Goal: Transaction & Acquisition: Purchase product/service

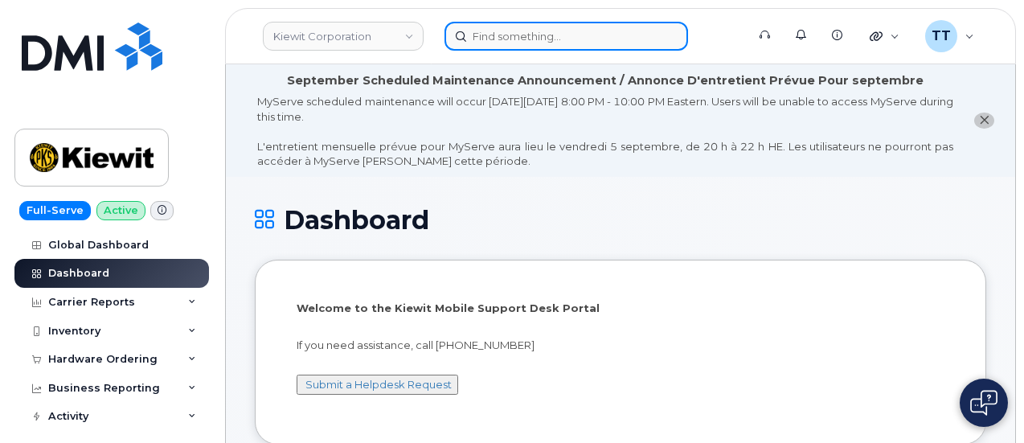
click at [489, 39] on input at bounding box center [567, 36] width 244 height 29
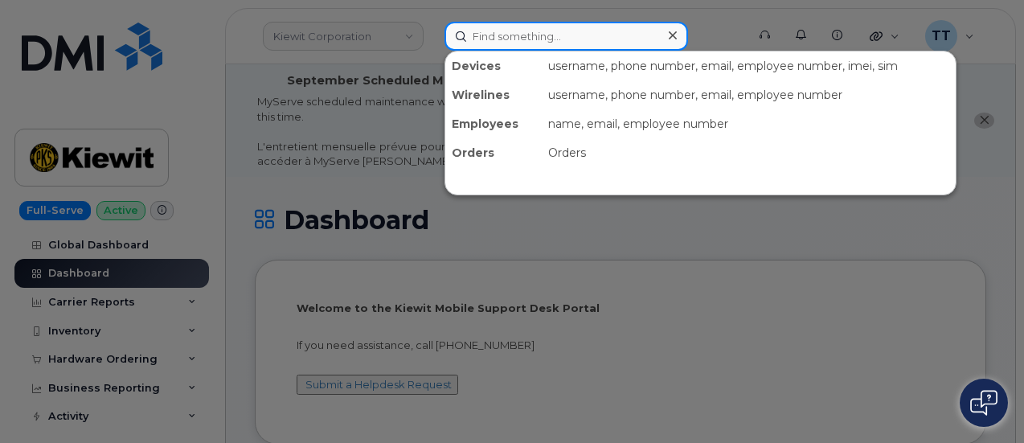
paste input "Jennifer Contreras"
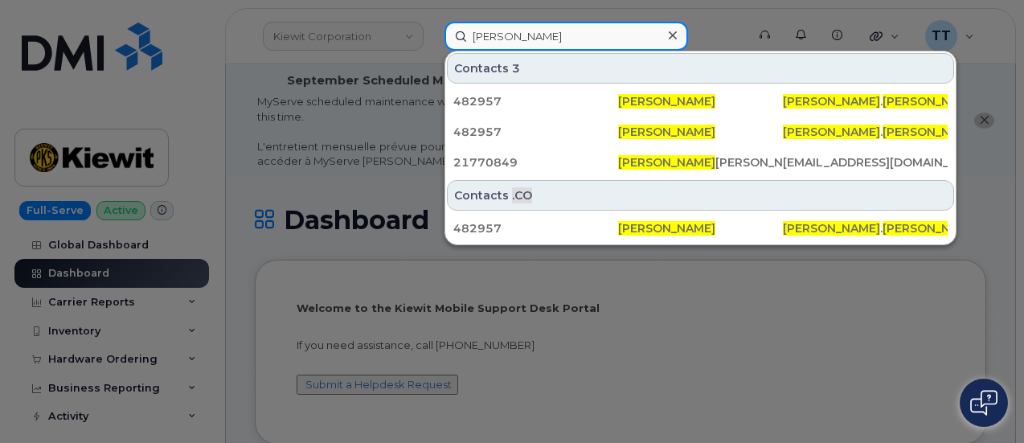
type input "Jennifer Contreras"
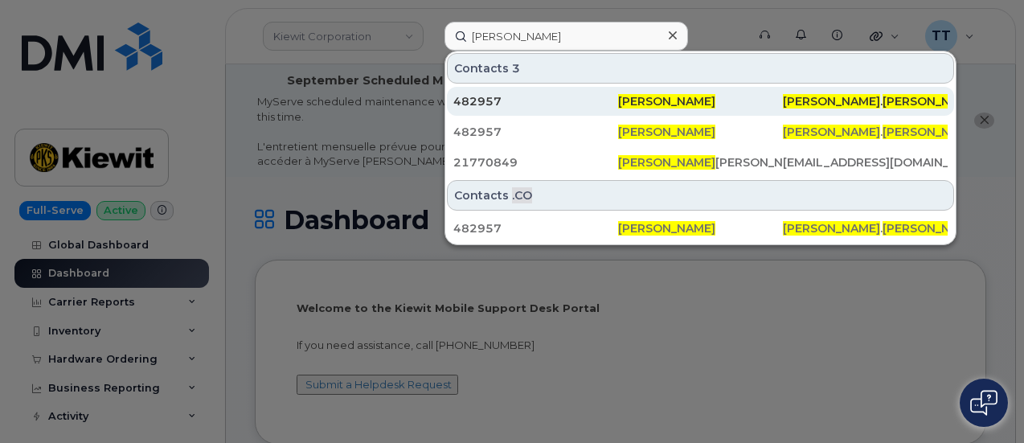
click at [540, 98] on div "482957" at bounding box center [535, 101] width 165 height 16
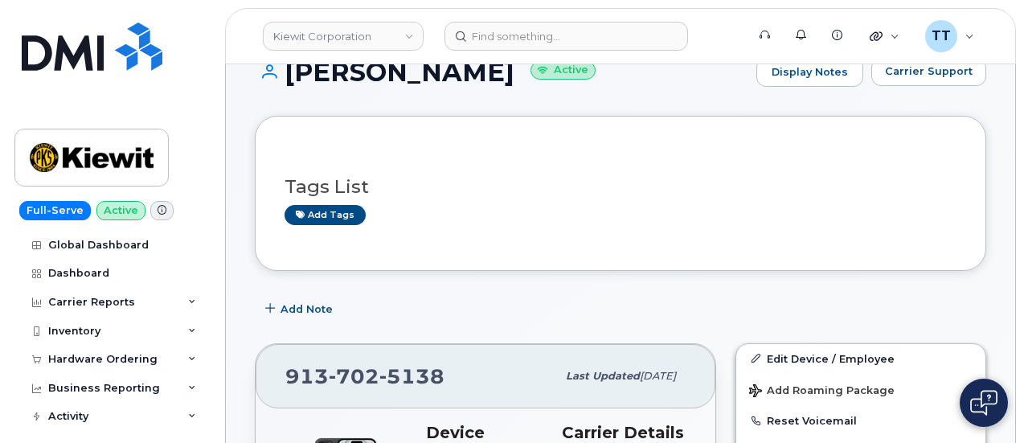
scroll to position [322, 0]
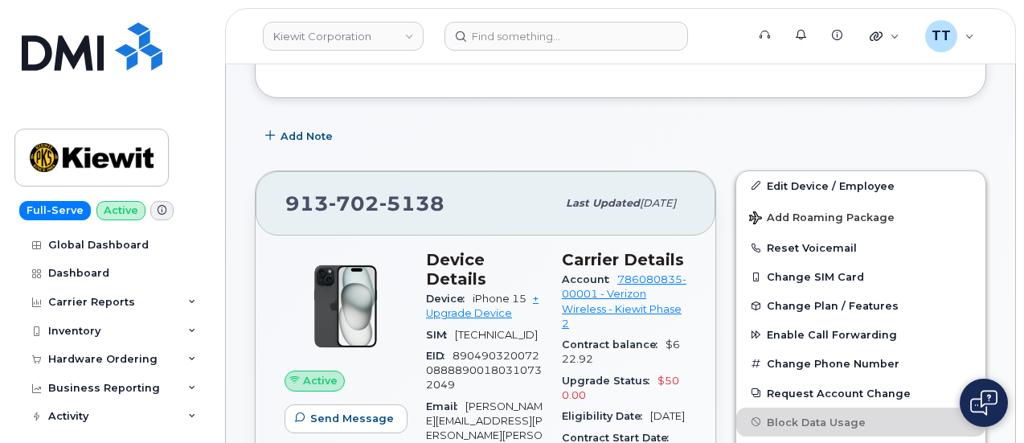
drag, startPoint x: 874, startPoint y: 129, endPoint x: 849, endPoint y: 153, distance: 34.7
click at [875, 131] on div "Add Note" at bounding box center [620, 136] width 731 height 29
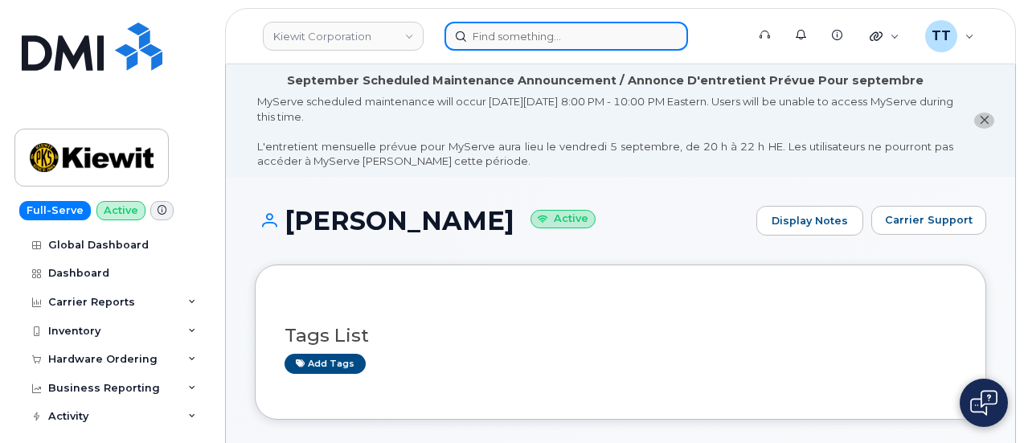
click at [519, 39] on input at bounding box center [567, 36] width 244 height 29
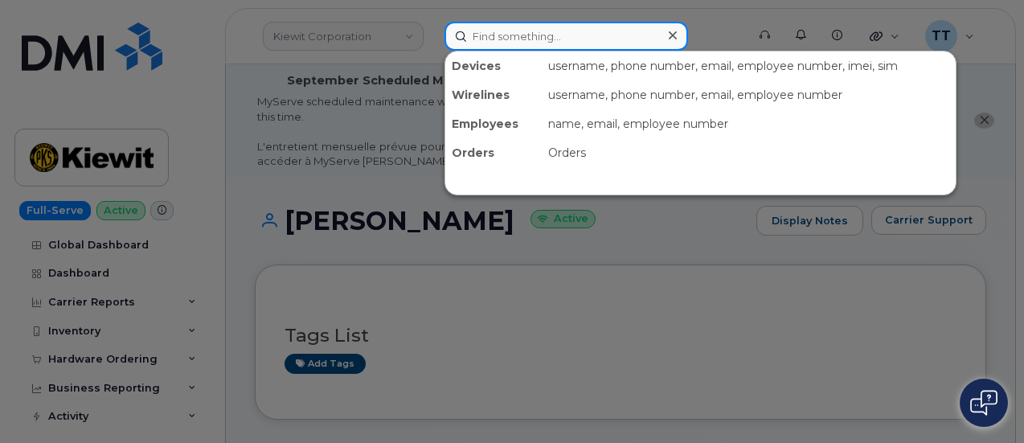
paste input "352628751121486"
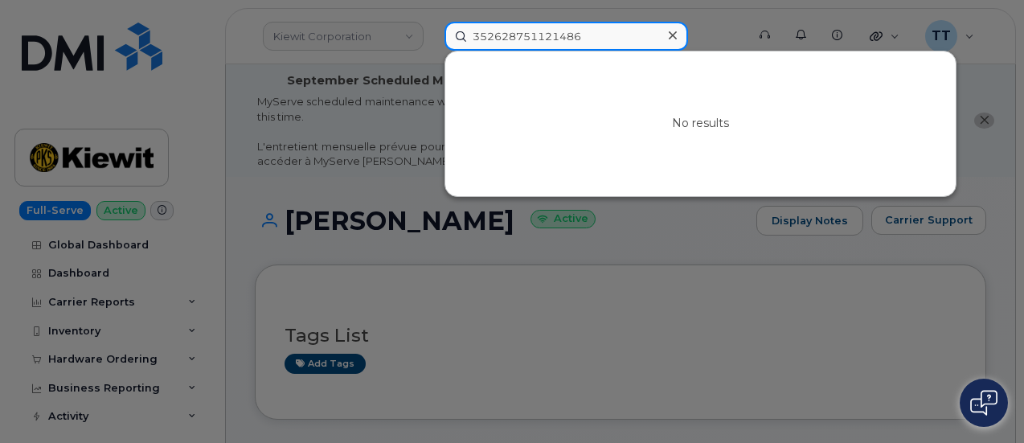
type input "352628751121486"
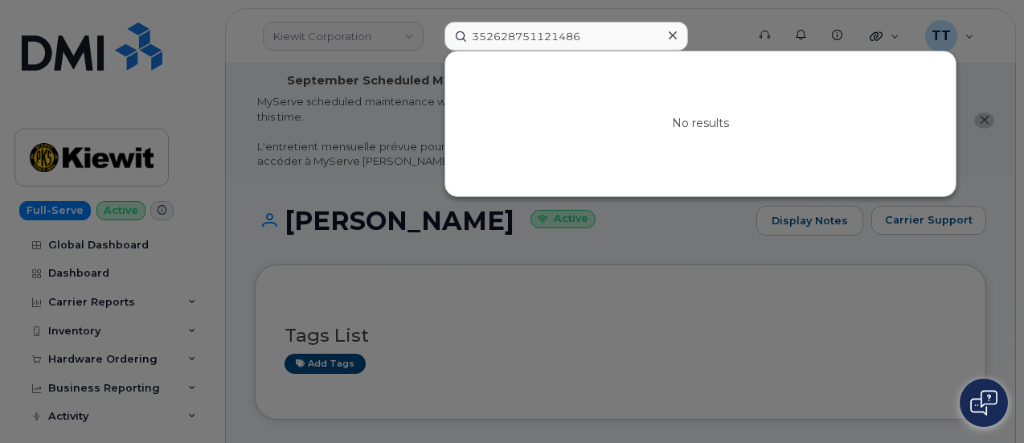
drag, startPoint x: 885, startPoint y: 300, endPoint x: 866, endPoint y: 289, distance: 21.2
click at [884, 301] on div at bounding box center [512, 221] width 1024 height 443
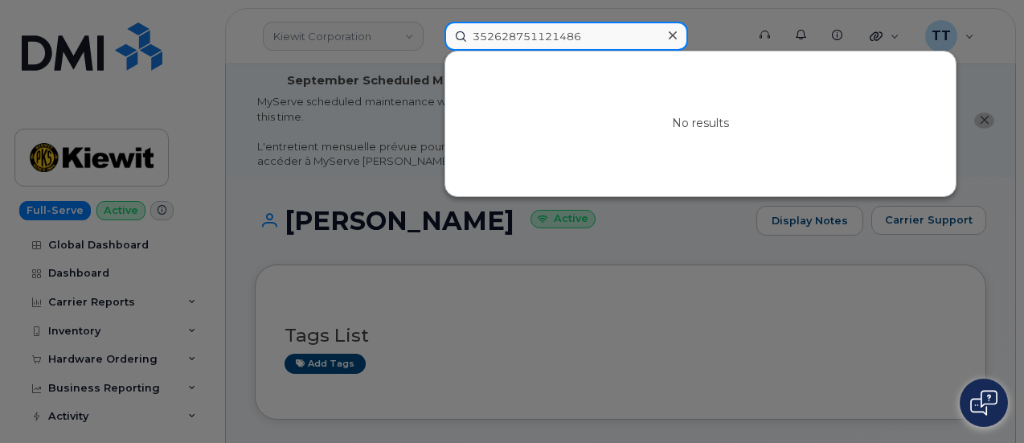
click at [513, 49] on input "352628751121486" at bounding box center [567, 36] width 244 height 29
paste input "[PHONE_NUMBER]"
type input "[PHONE_NUMBER]"
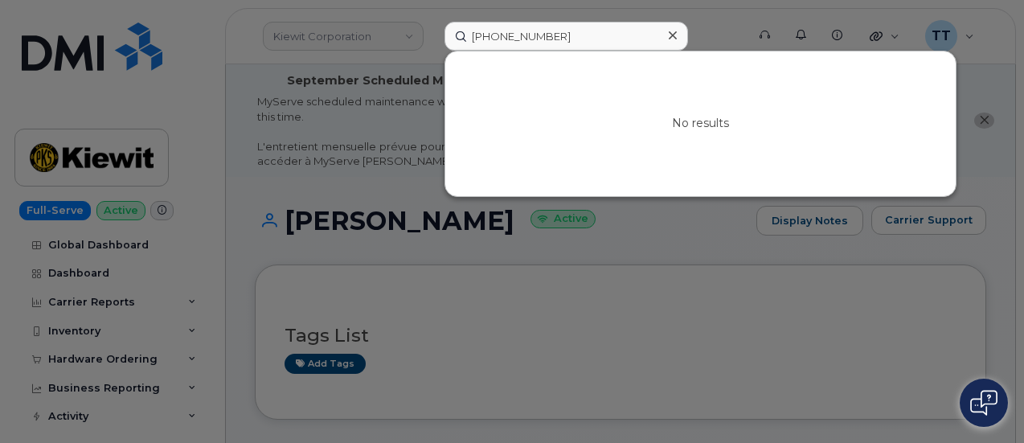
click at [312, 38] on div at bounding box center [512, 221] width 1024 height 443
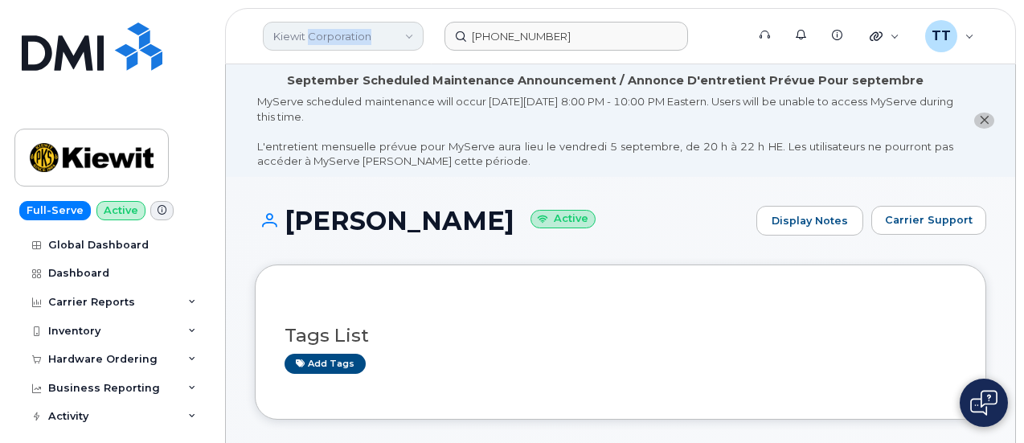
click at [312, 39] on link "Kiewit Corporation" at bounding box center [343, 36] width 161 height 29
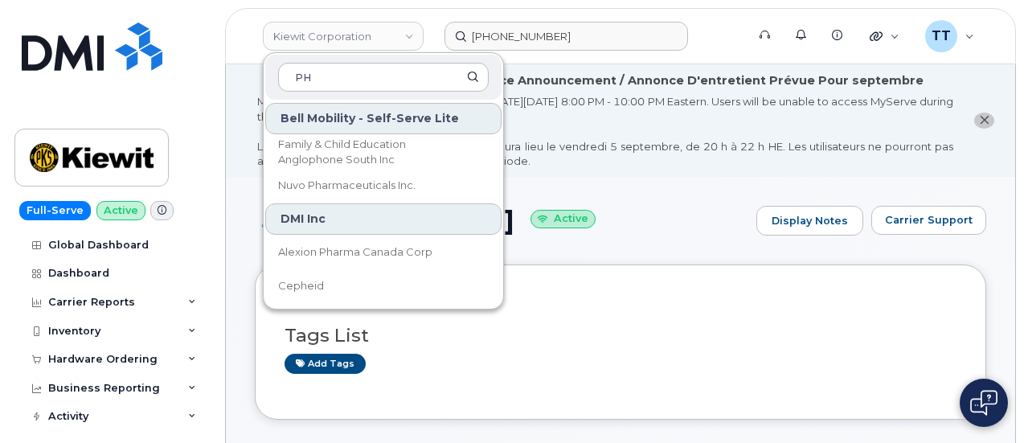
type input "P"
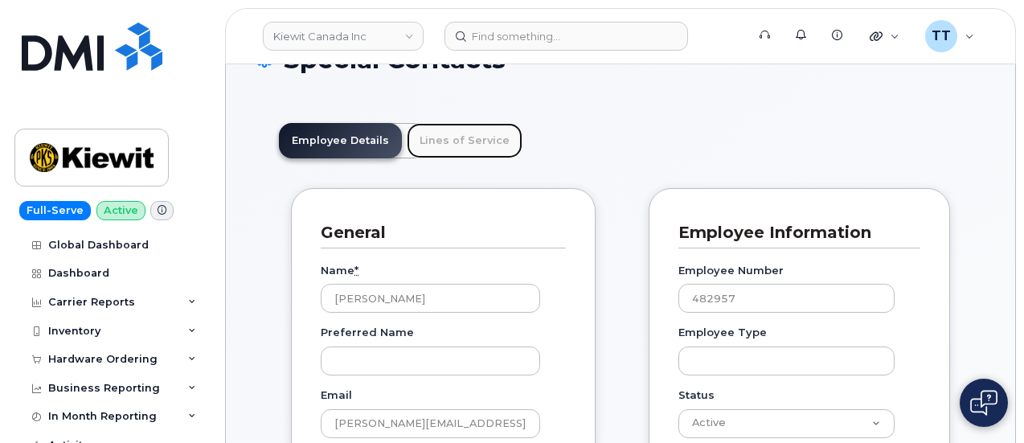
click at [449, 141] on link "Lines of Service" at bounding box center [465, 140] width 116 height 35
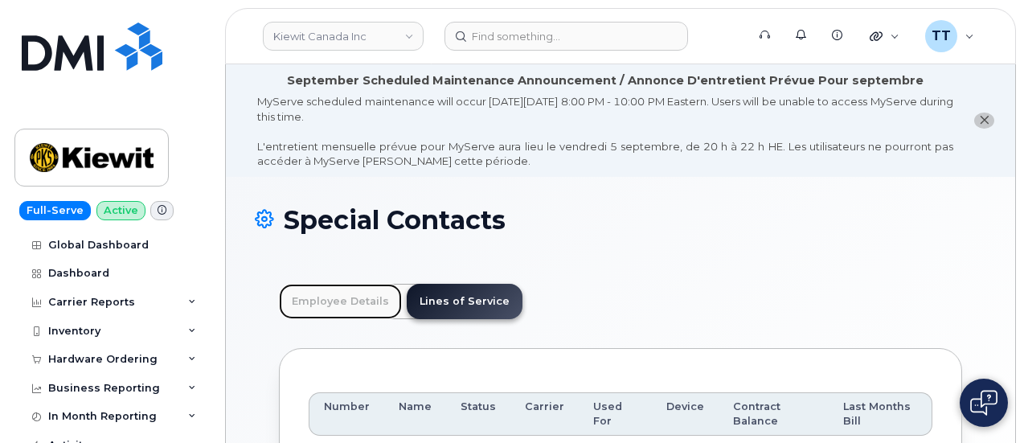
click at [287, 305] on link "Employee Details" at bounding box center [340, 301] width 123 height 35
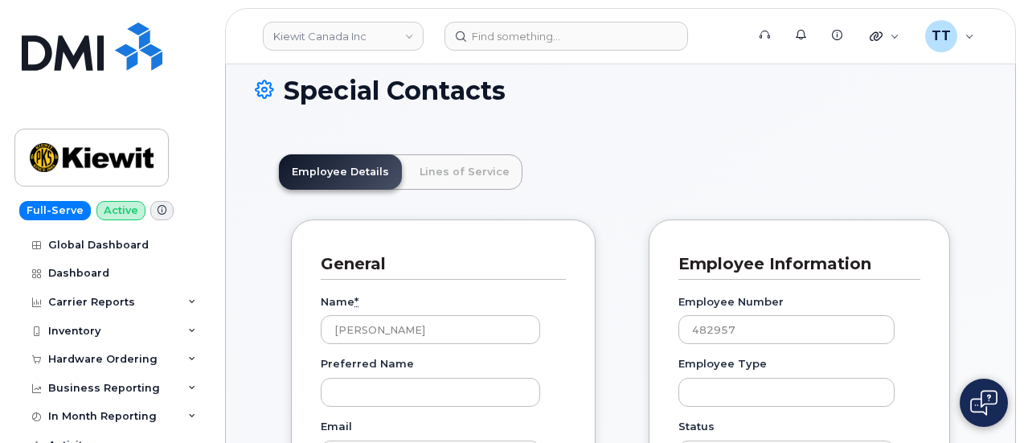
scroll to position [161, 0]
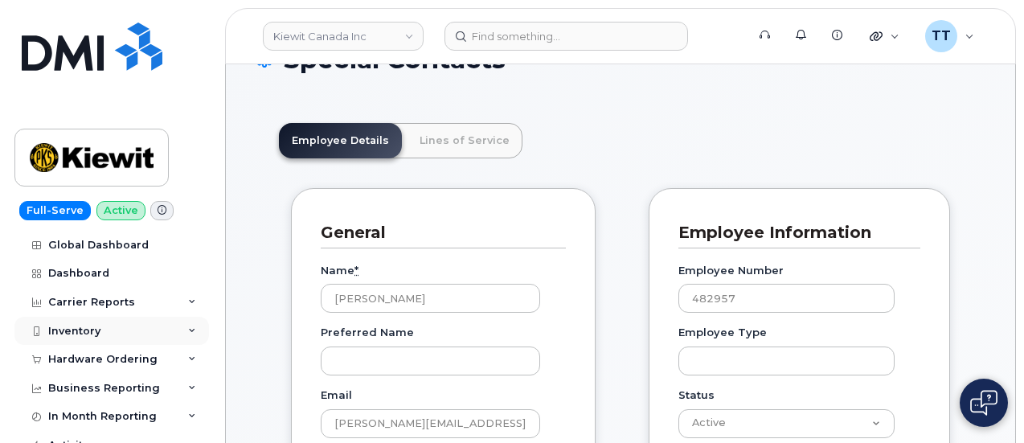
click at [85, 339] on div "Inventory" at bounding box center [111, 331] width 195 height 29
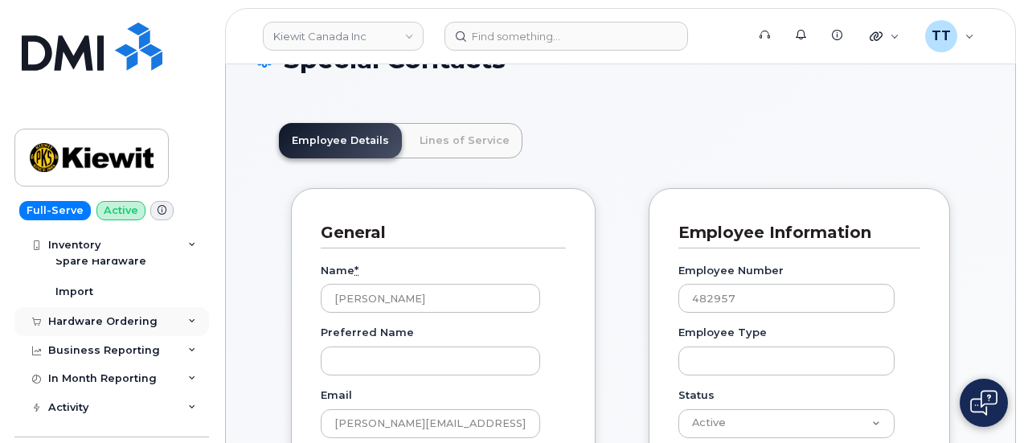
click at [95, 316] on div "Hardware Ordering" at bounding box center [102, 321] width 109 height 13
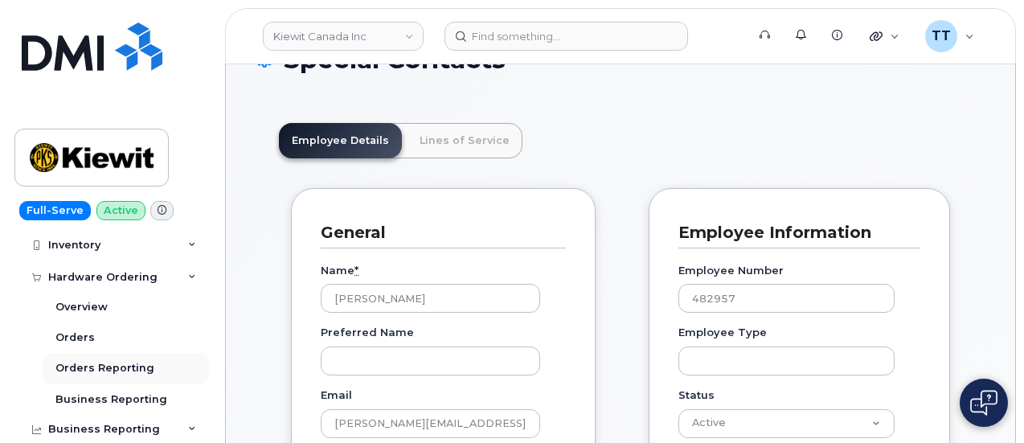
scroll to position [241, 0]
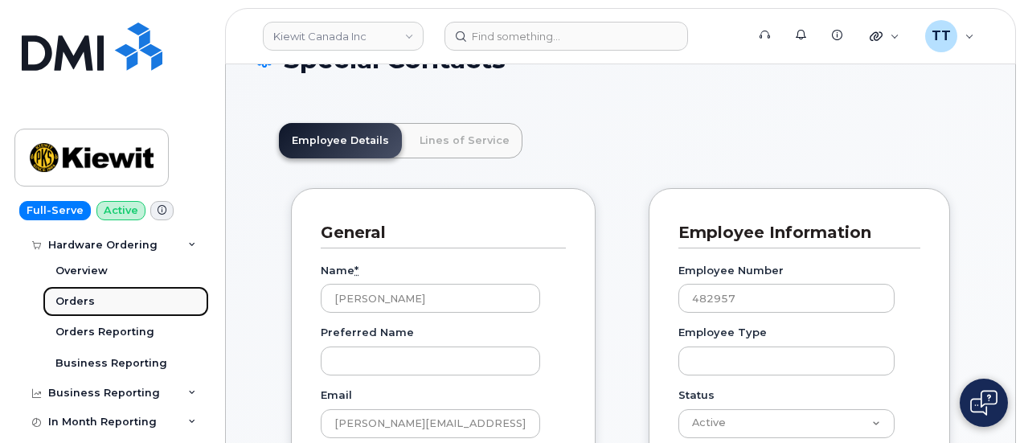
click at [88, 303] on div "Orders" at bounding box center [74, 301] width 39 height 14
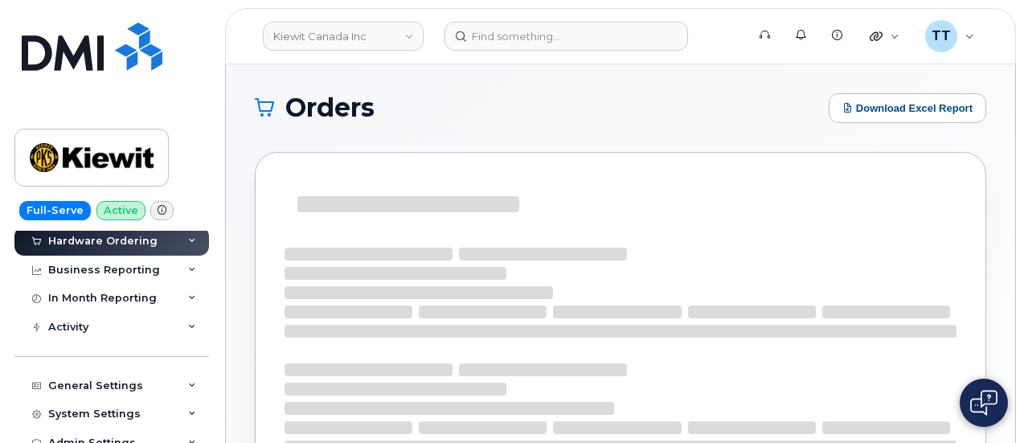
scroll to position [117, 0]
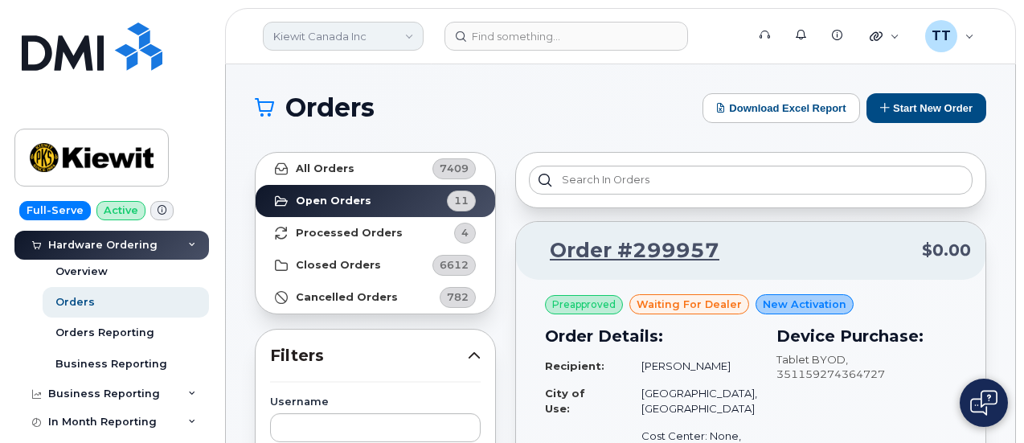
click at [354, 38] on link "Kiewit Canada Inc" at bounding box center [343, 36] width 161 height 29
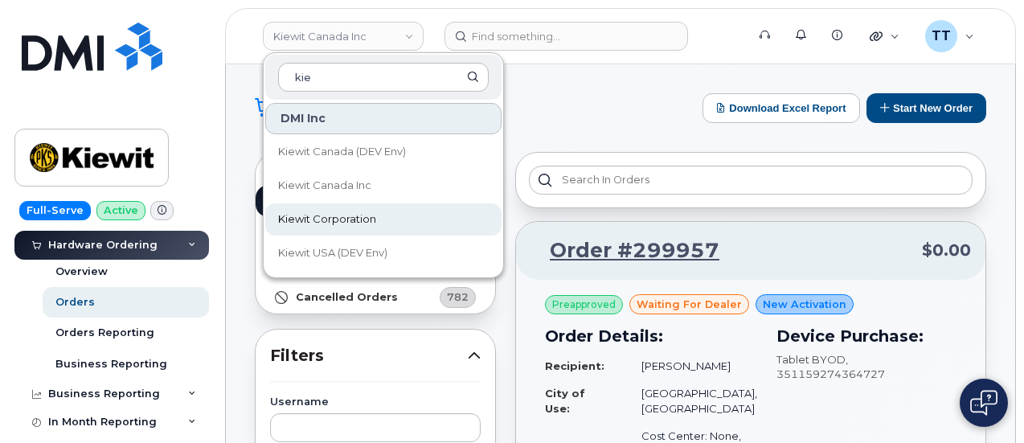
type input "kie"
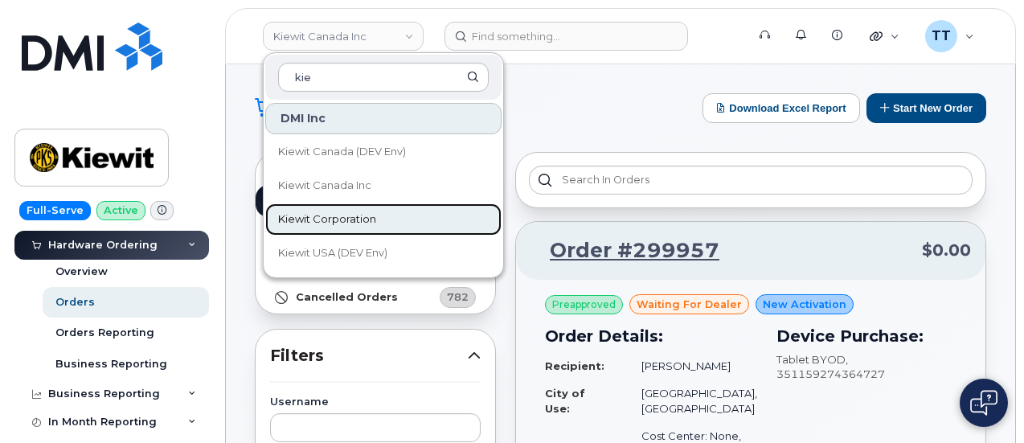
click at [359, 216] on span "Kiewit Corporation" at bounding box center [327, 219] width 98 height 16
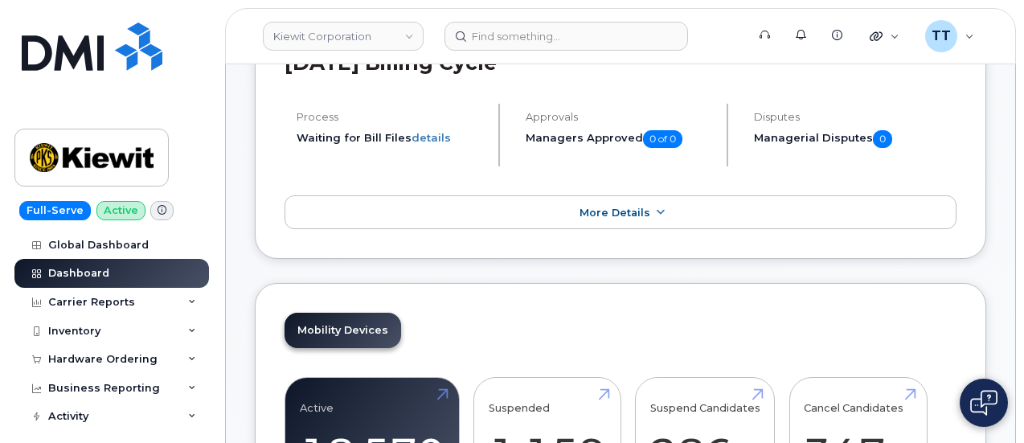
scroll to position [402, 0]
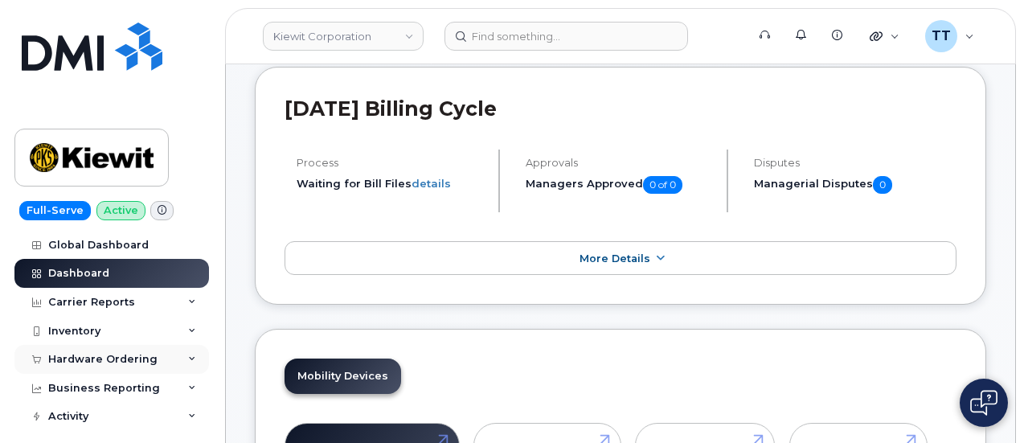
click at [101, 359] on div "Hardware Ordering" at bounding box center [102, 359] width 109 height 13
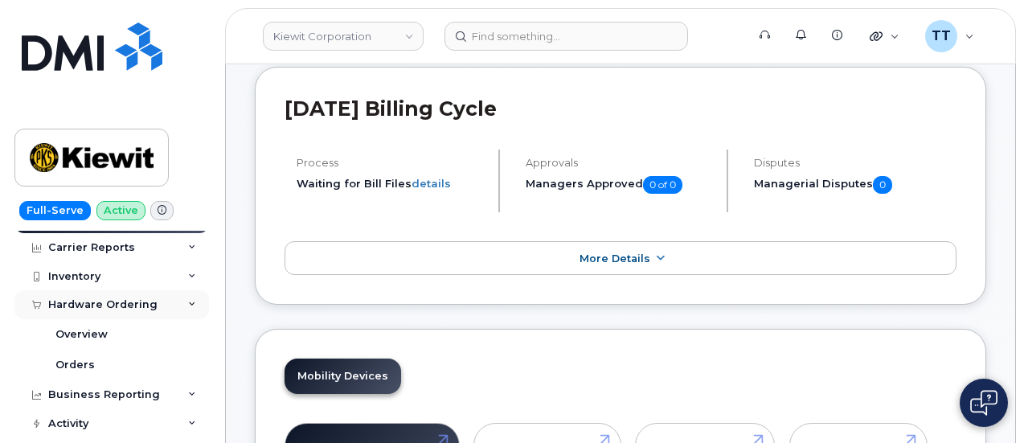
scroll to position [80, 0]
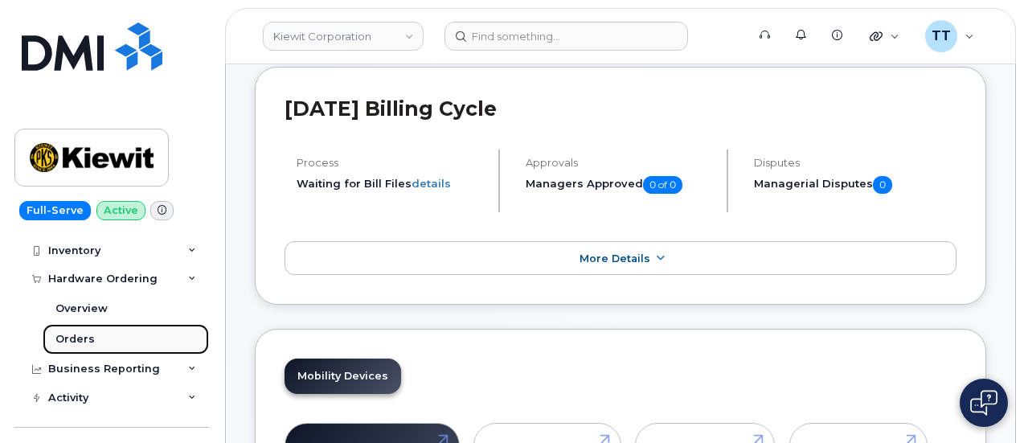
click at [93, 344] on link "Orders" at bounding box center [126, 339] width 166 height 31
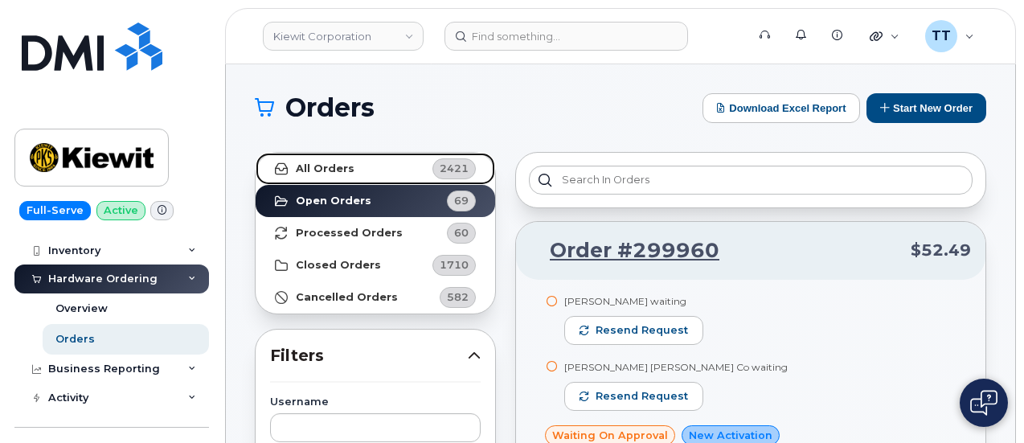
click at [348, 170] on strong "All Orders" at bounding box center [325, 168] width 59 height 13
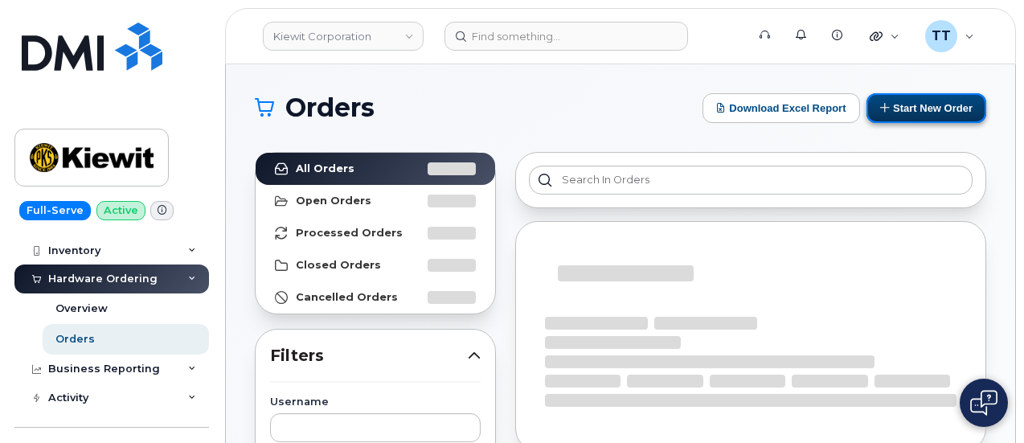
click at [920, 98] on button "Start New Order" at bounding box center [926, 108] width 120 height 30
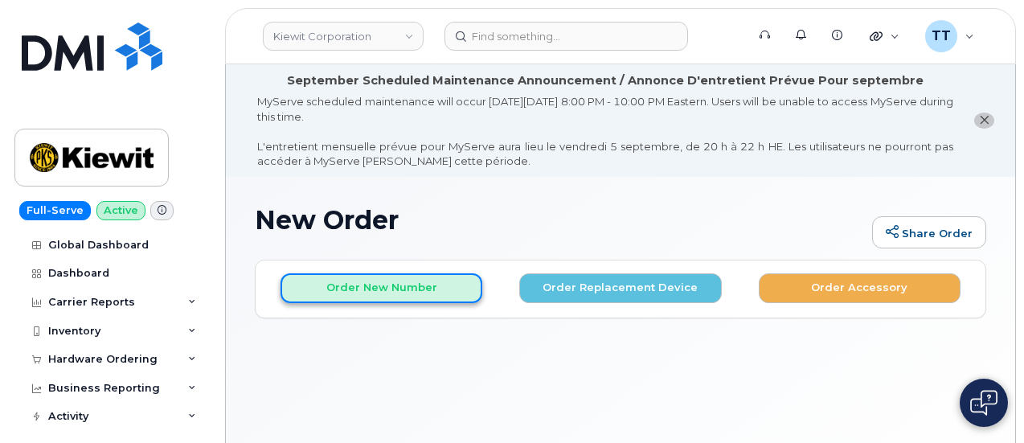
click at [410, 285] on button "Order New Number" at bounding box center [382, 288] width 202 height 30
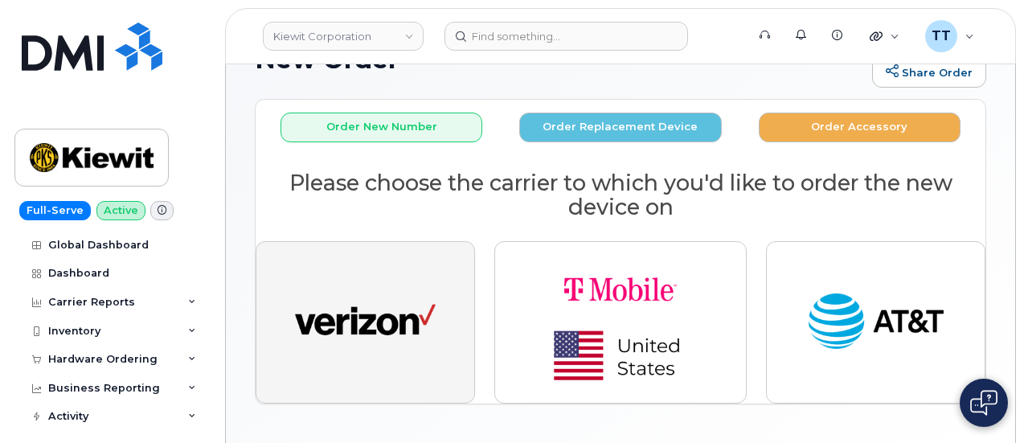
click at [368, 335] on img "button" at bounding box center [365, 322] width 141 height 72
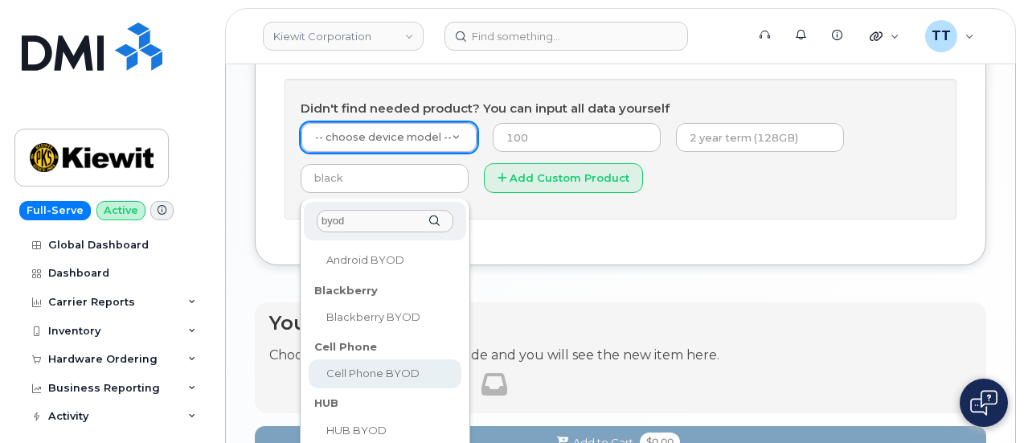
scroll to position [161, 0]
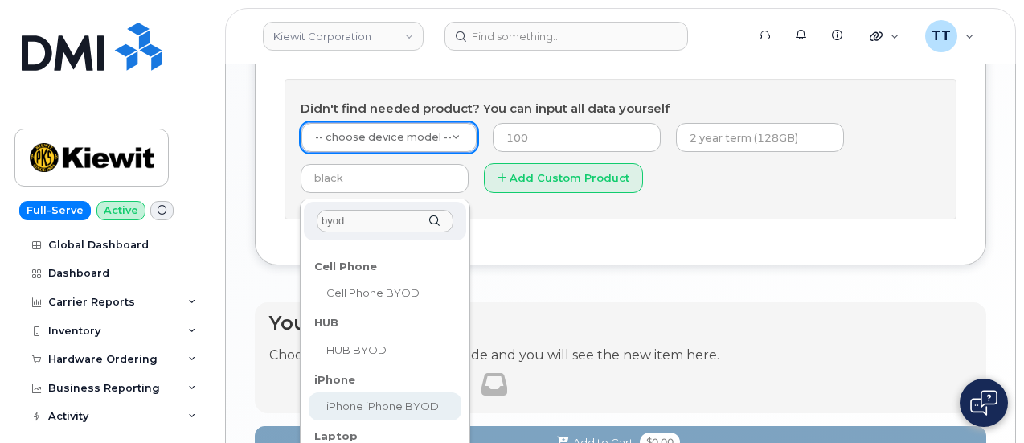
type input "byod"
select select "2421"
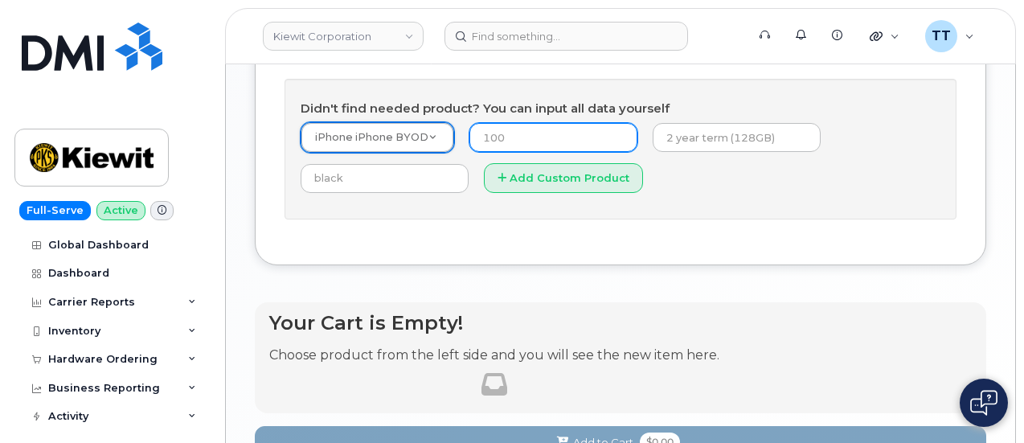
click at [507, 152] on input "number" at bounding box center [553, 137] width 168 height 29
type input "1"
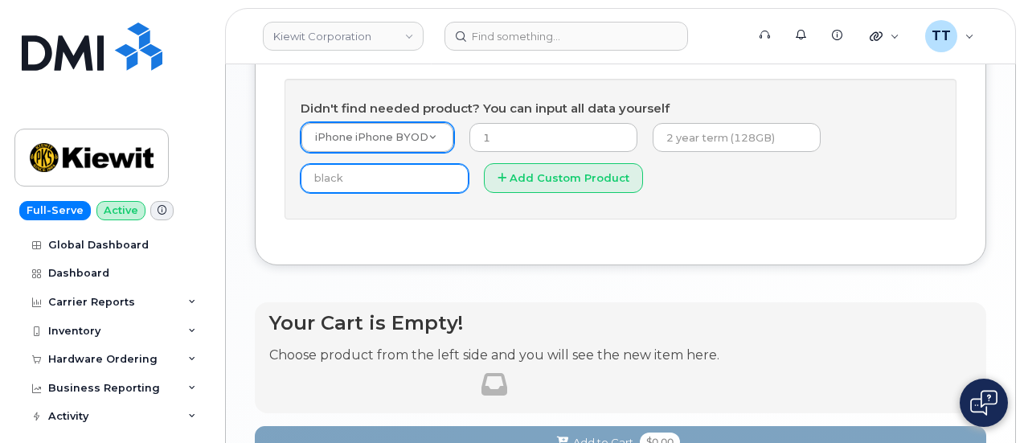
click at [469, 193] on input "text" at bounding box center [385, 178] width 168 height 29
type input "n/a"
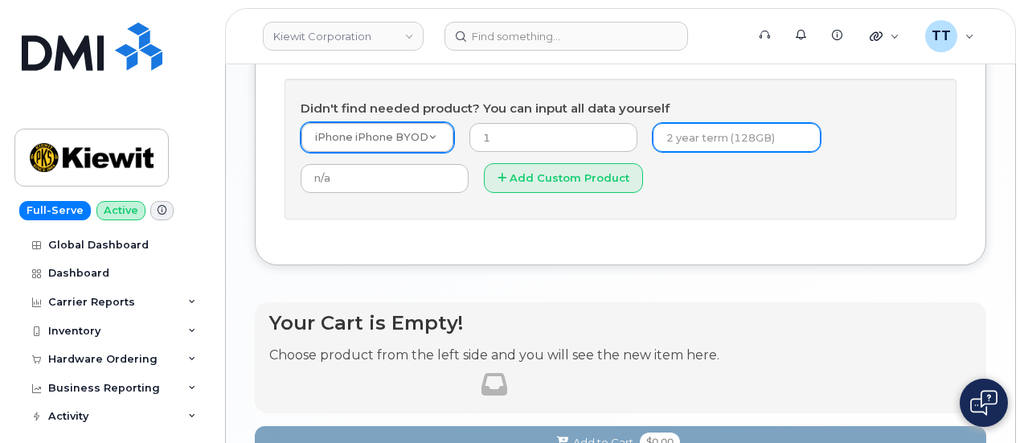
click at [653, 152] on input "text" at bounding box center [737, 137] width 168 height 29
type input "2"
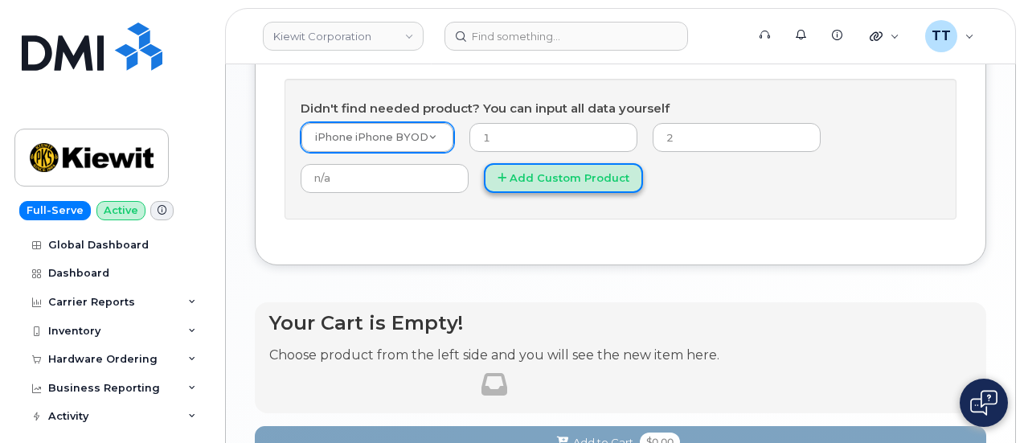
click at [484, 193] on button "Add Custom Product" at bounding box center [563, 178] width 159 height 30
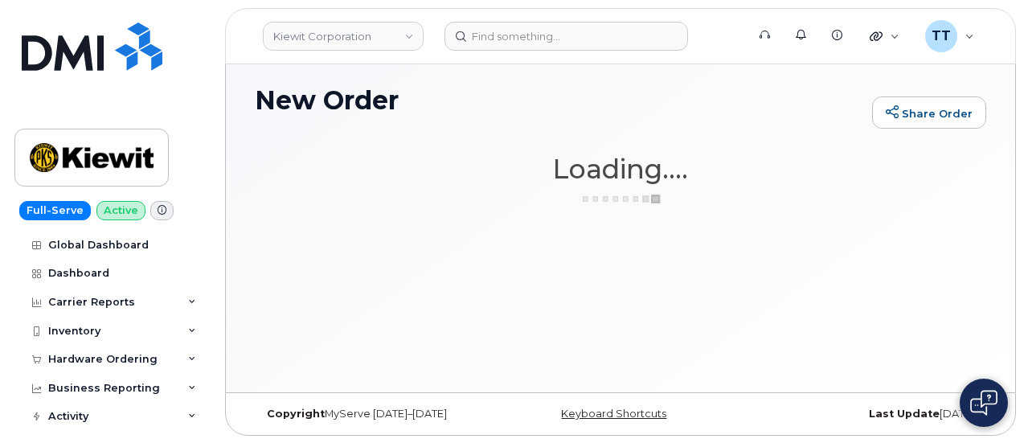
click at [466, 8] on div "Kiewit Corporation Support Alerts Knowledge Base Quicklinks Suspend / Cancel De…" at bounding box center [620, 36] width 791 height 56
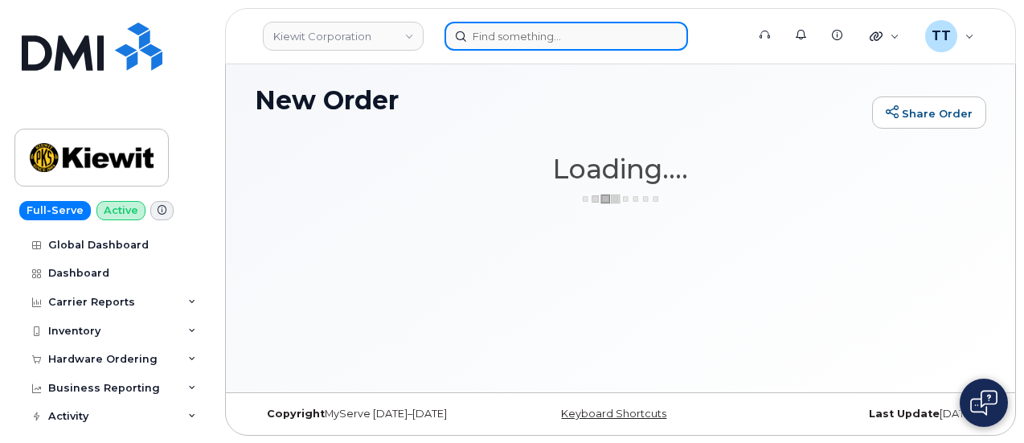
click at [522, 39] on input at bounding box center [567, 36] width 244 height 29
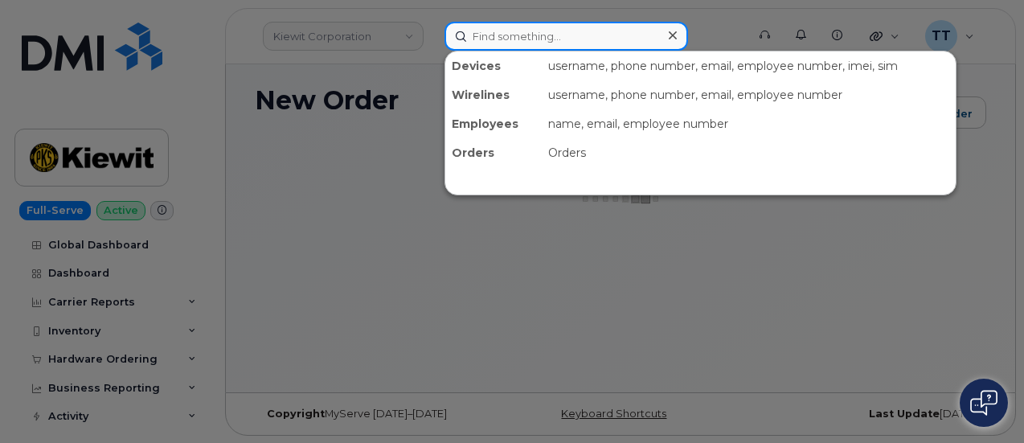
paste input "470-272-8449"
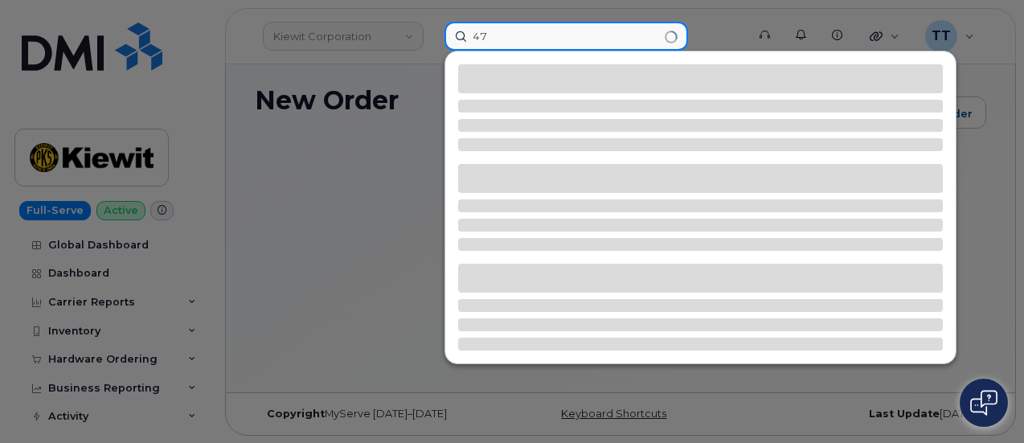
type input "4"
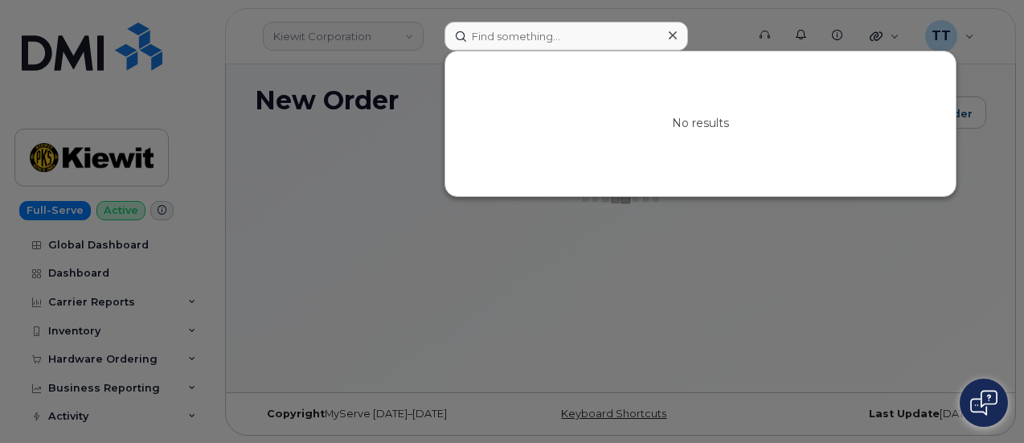
click at [502, 269] on div at bounding box center [512, 221] width 1024 height 443
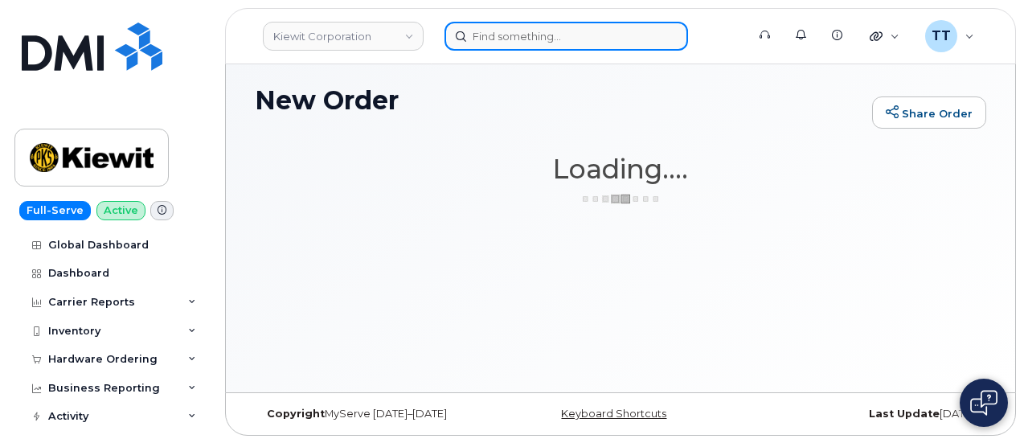
click at [513, 47] on input at bounding box center [567, 36] width 244 height 29
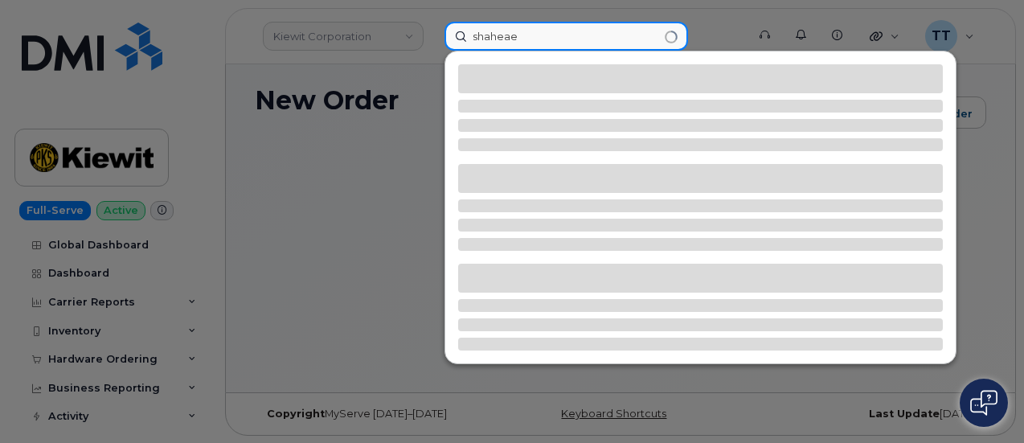
type input "shaheaei"
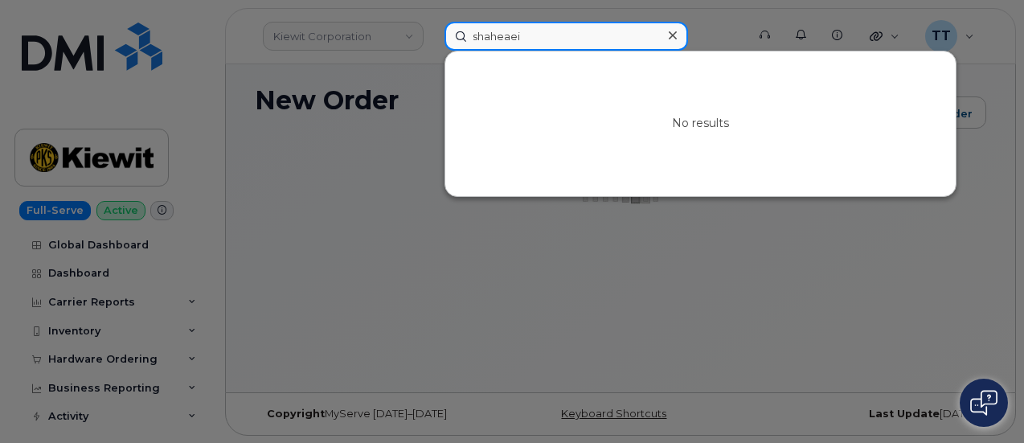
click at [490, 37] on input "shaheaei" at bounding box center [567, 36] width 244 height 29
click at [500, 38] on input "shaheaei" at bounding box center [567, 36] width 244 height 29
click at [497, 39] on input "shaheaei" at bounding box center [567, 36] width 244 height 29
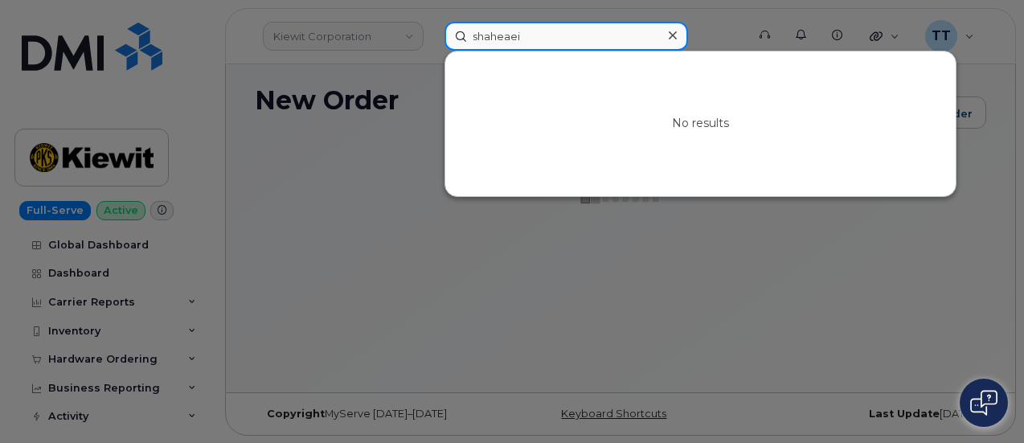
click at [482, 35] on input "shaheaei" at bounding box center [567, 36] width 244 height 29
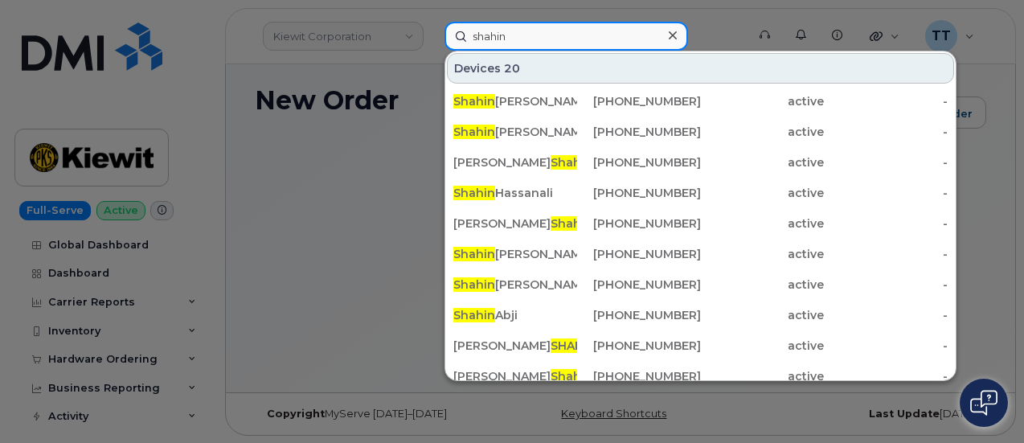
click at [492, 44] on input "shahin" at bounding box center [567, 36] width 244 height 29
type input "shahin"
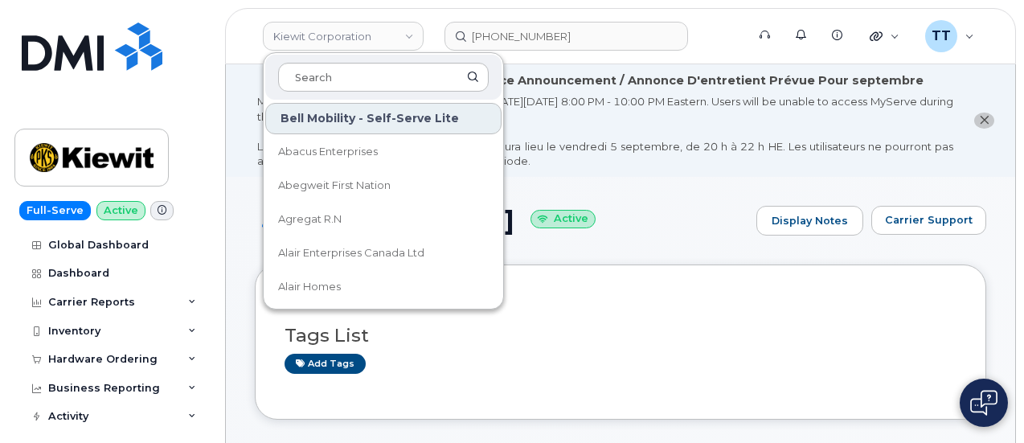
click at [939, 338] on h3 "Tags List" at bounding box center [621, 336] width 672 height 20
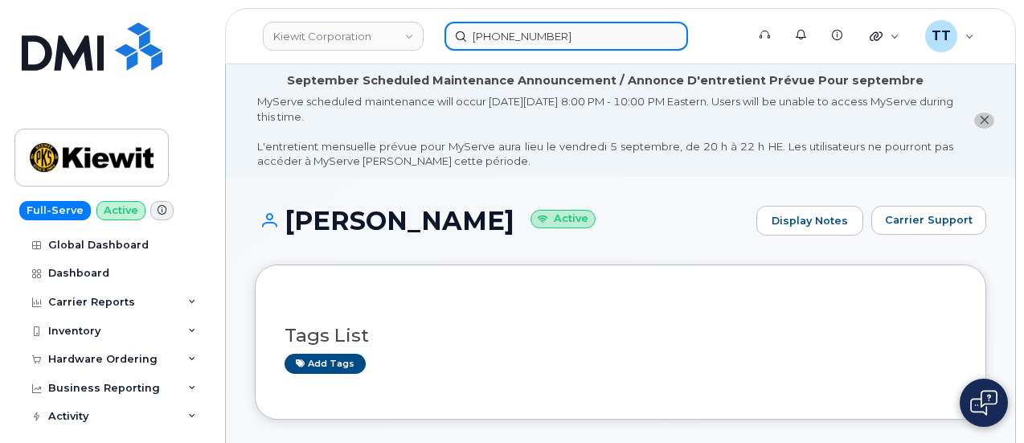
click at [532, 42] on input "580-485-8305" at bounding box center [567, 36] width 244 height 29
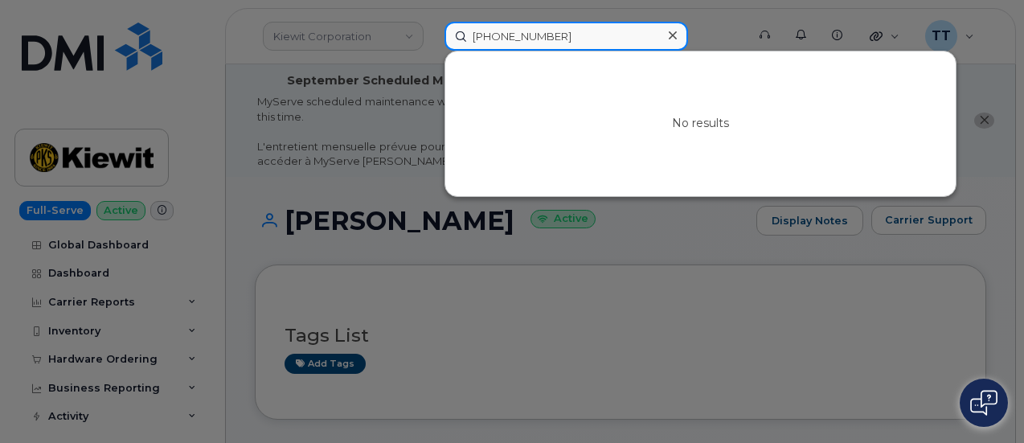
click at [532, 42] on input "580-485-8305" at bounding box center [567, 36] width 244 height 29
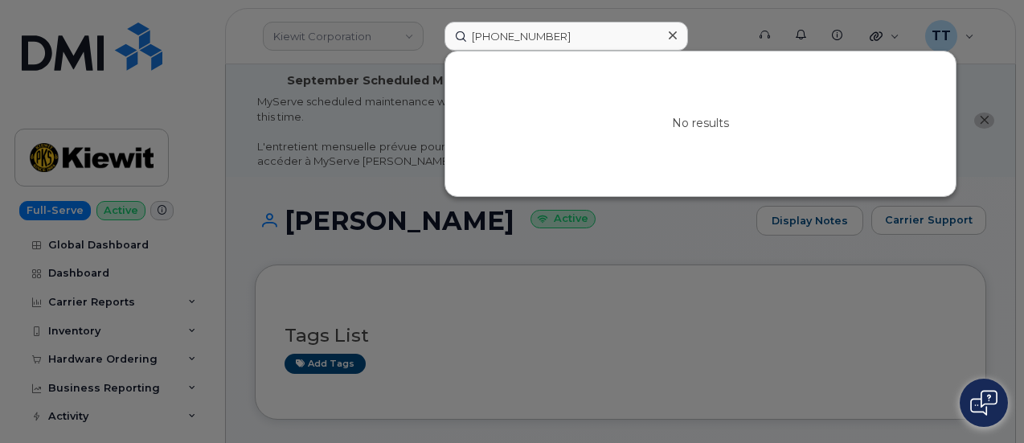
drag, startPoint x: 872, startPoint y: 295, endPoint x: 841, endPoint y: 283, distance: 33.6
click at [872, 295] on div at bounding box center [512, 221] width 1024 height 443
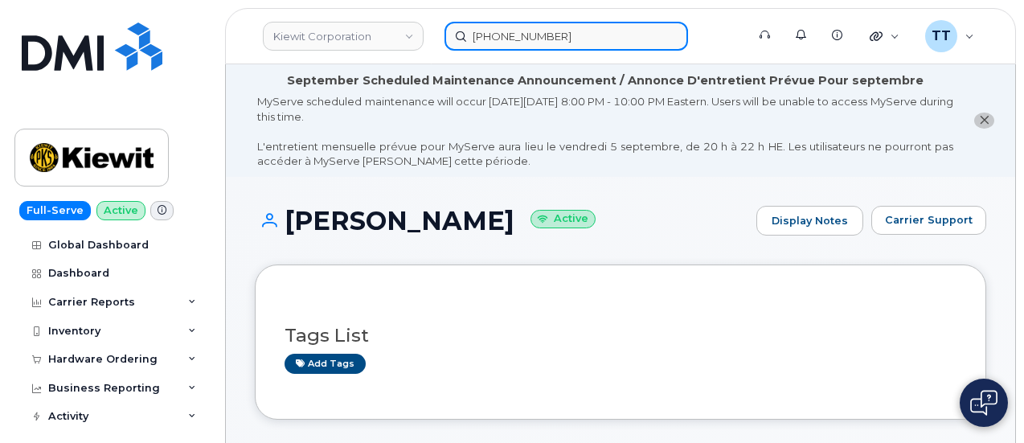
click at [507, 33] on input "580-485-8305" at bounding box center [567, 36] width 244 height 29
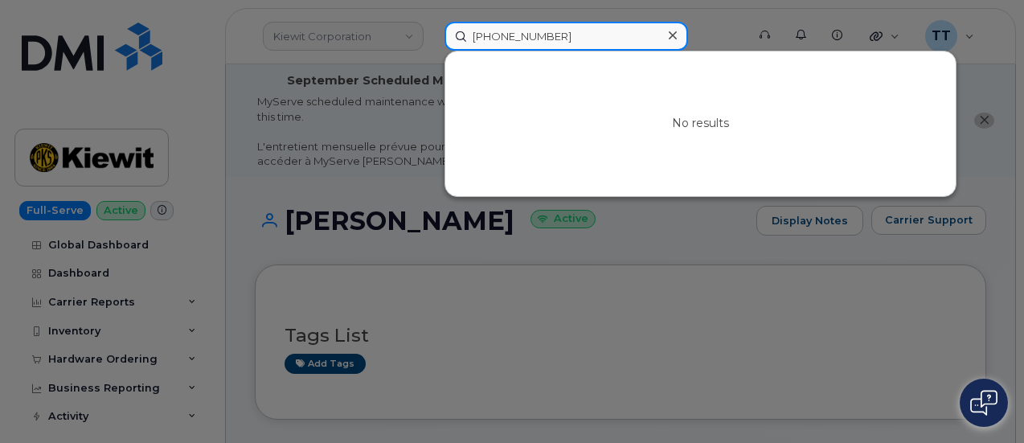
click at [507, 33] on input "580-485-8305" at bounding box center [567, 36] width 244 height 29
paste input "531-389-0528"
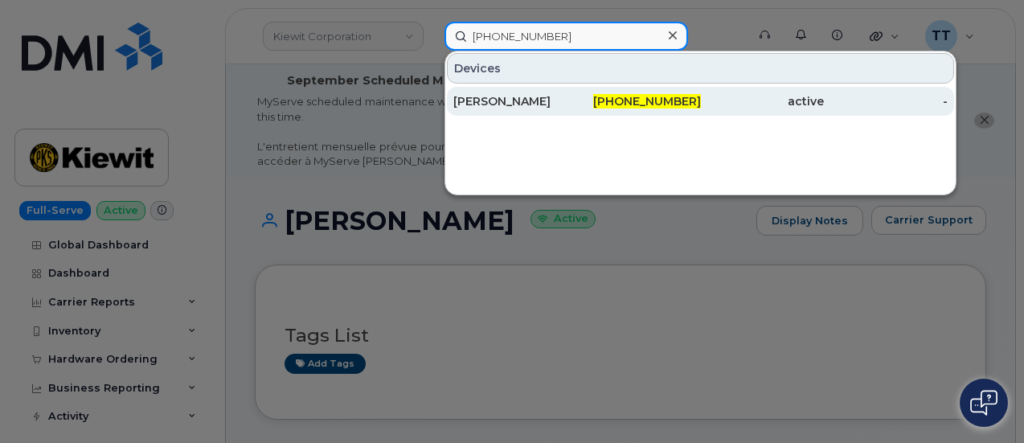
type input "531-389-0528"
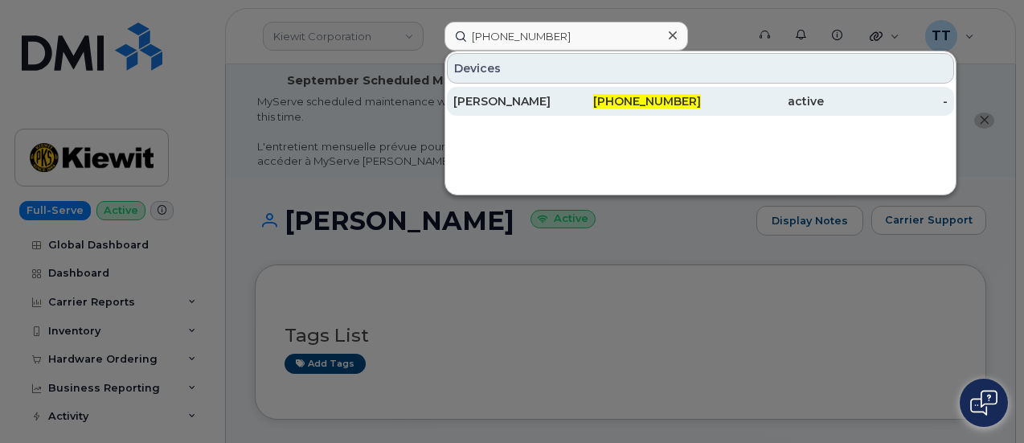
click at [566, 109] on div "COLE COATES" at bounding box center [515, 101] width 124 height 29
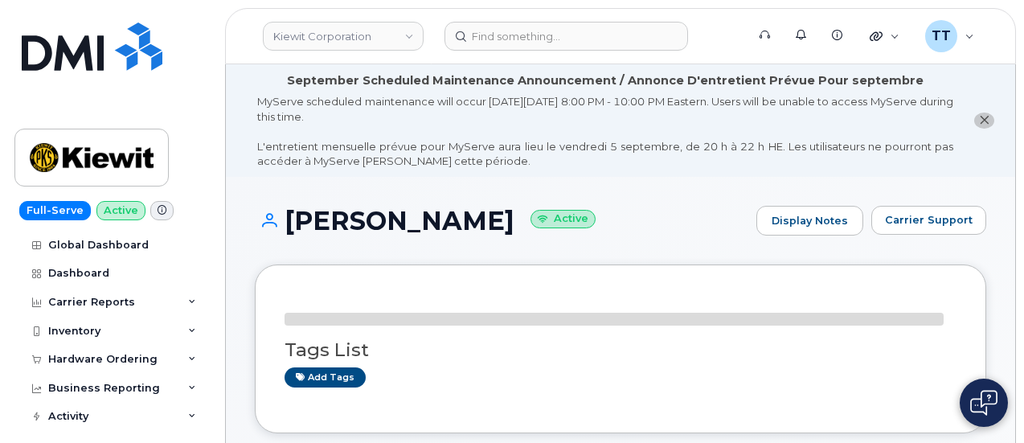
click at [328, 225] on h1 "[PERSON_NAME] Active" at bounding box center [502, 221] width 494 height 28
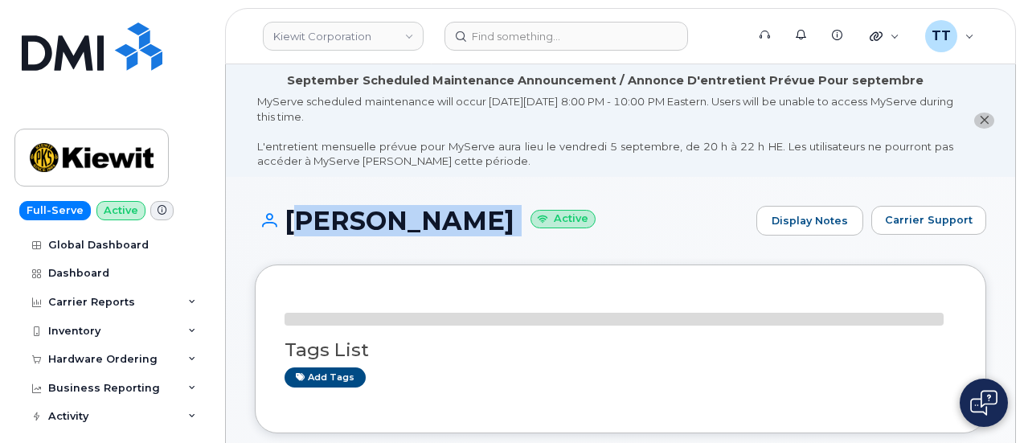
click at [328, 225] on h1 "[PERSON_NAME] Active" at bounding box center [502, 221] width 494 height 28
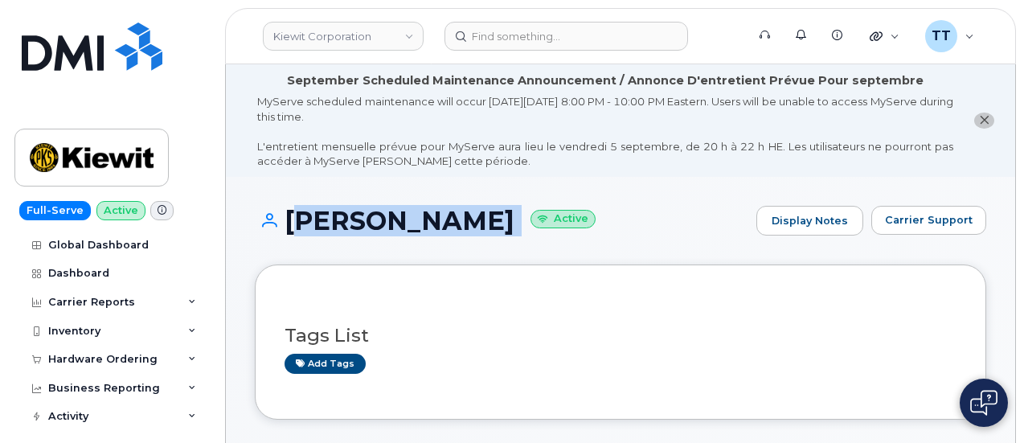
copy h1 "[PERSON_NAME]"
click at [564, 206] on div "[PERSON_NAME] Active Display Notes Carrier Support" at bounding box center [620, 221] width 731 height 31
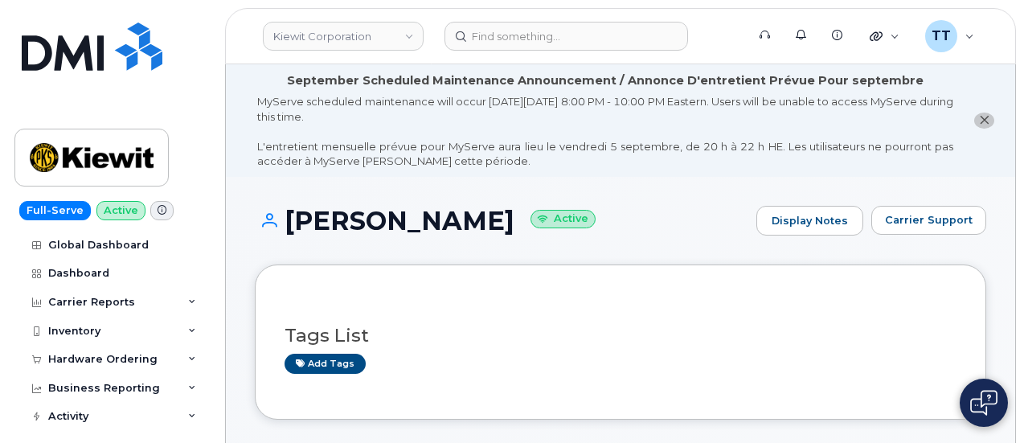
click at [611, 12] on header "[PERSON_NAME] Corporation Support Alerts Knowledge Base Quicklinks Suspend / Ca…" at bounding box center [620, 36] width 791 height 56
click at [387, 221] on h1 "[PERSON_NAME] Active" at bounding box center [502, 221] width 494 height 28
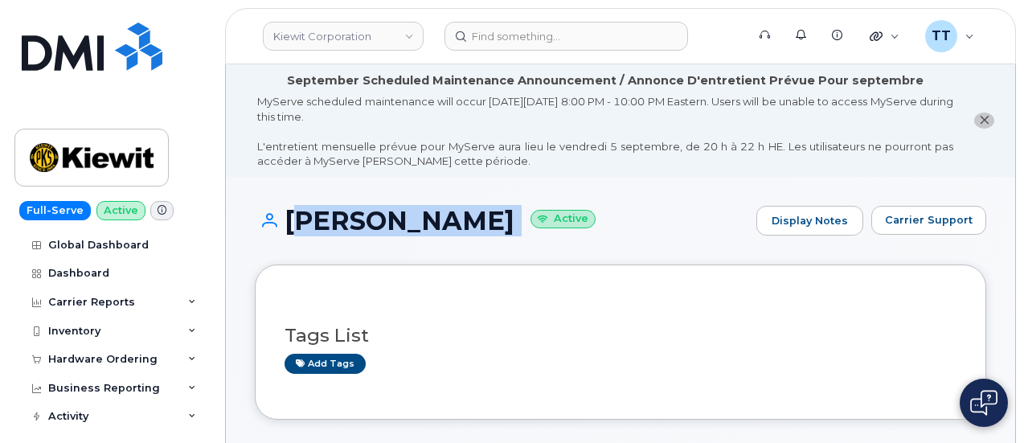
click at [387, 221] on h1 "[PERSON_NAME] Active" at bounding box center [502, 221] width 494 height 28
copy h1 "[PERSON_NAME]"
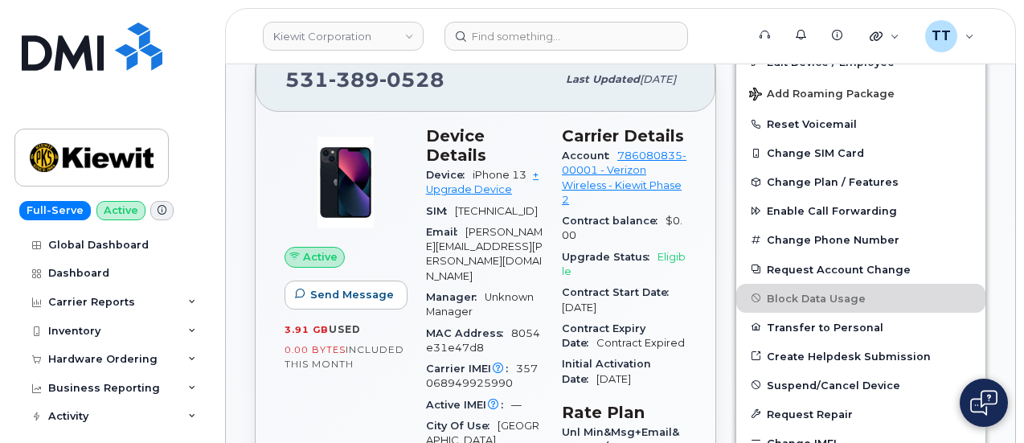
scroll to position [563, 0]
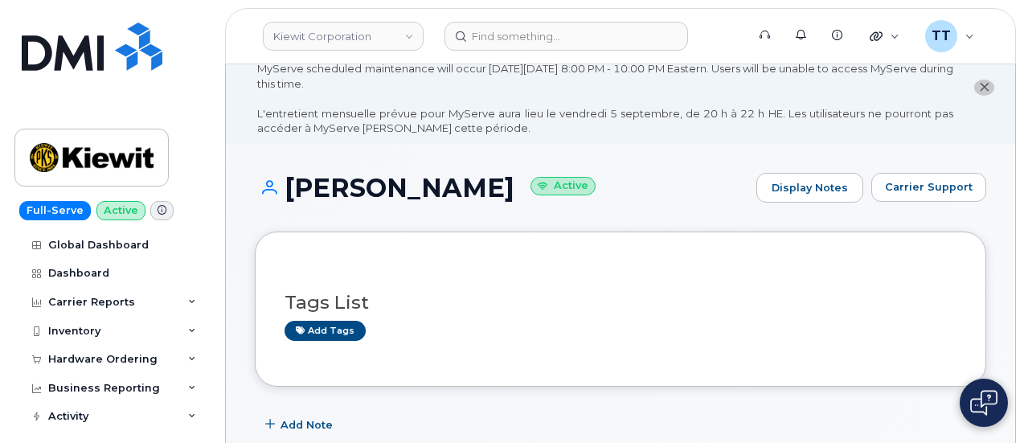
scroll to position [0, 0]
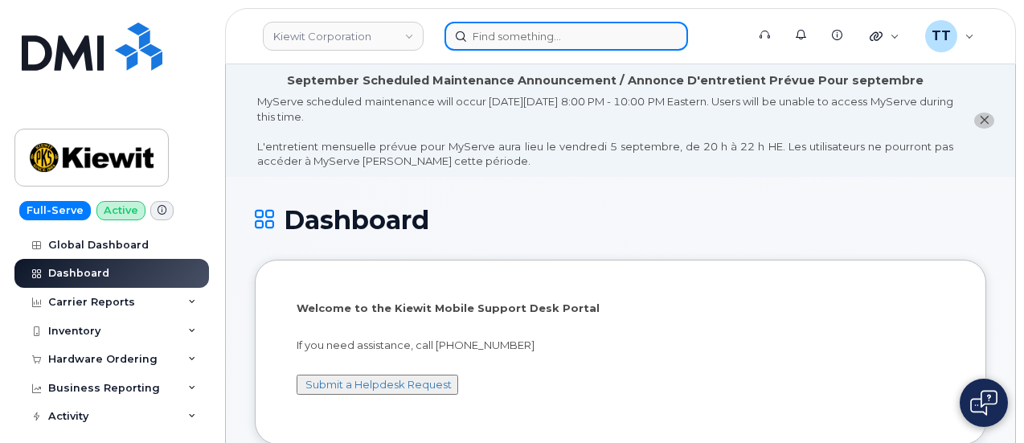
click at [526, 40] on input at bounding box center [567, 36] width 244 height 29
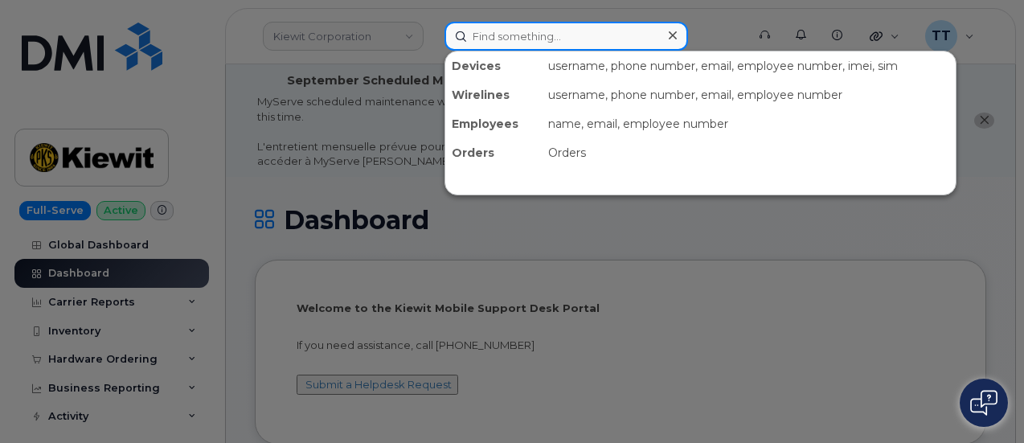
paste input "14352898692"
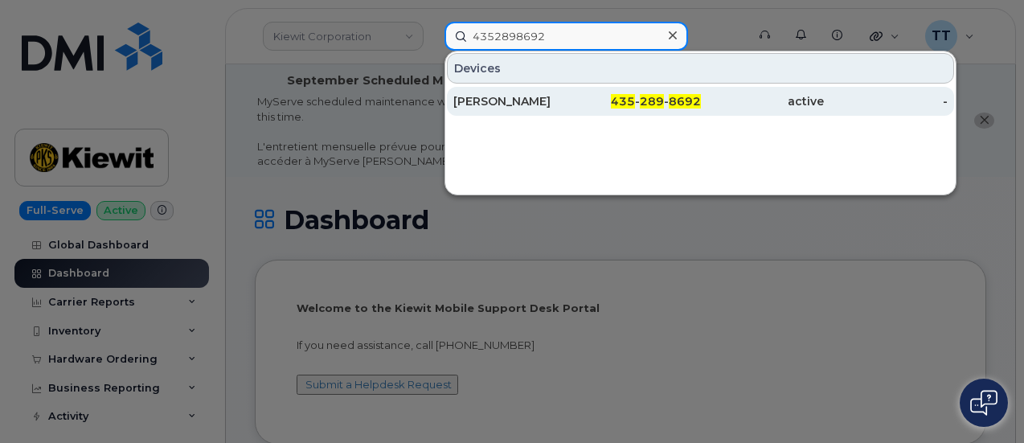
type input "4352898692"
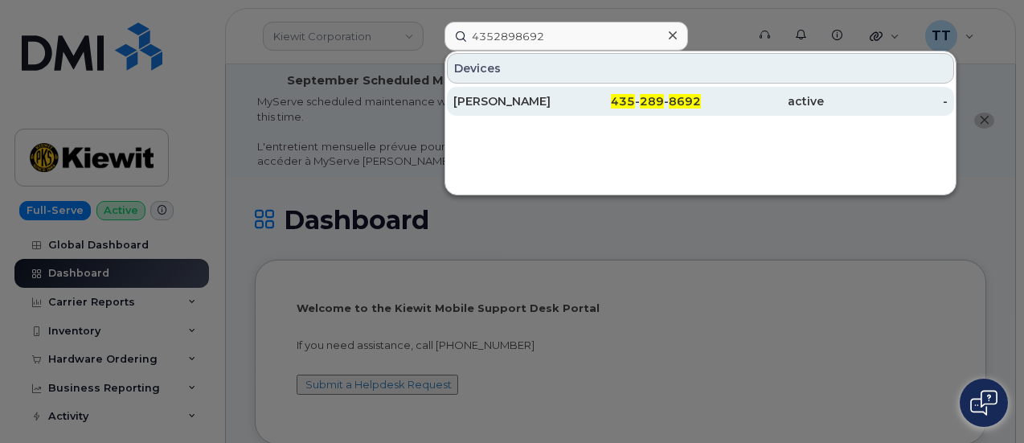
click at [542, 91] on div "[PERSON_NAME]" at bounding box center [515, 101] width 124 height 29
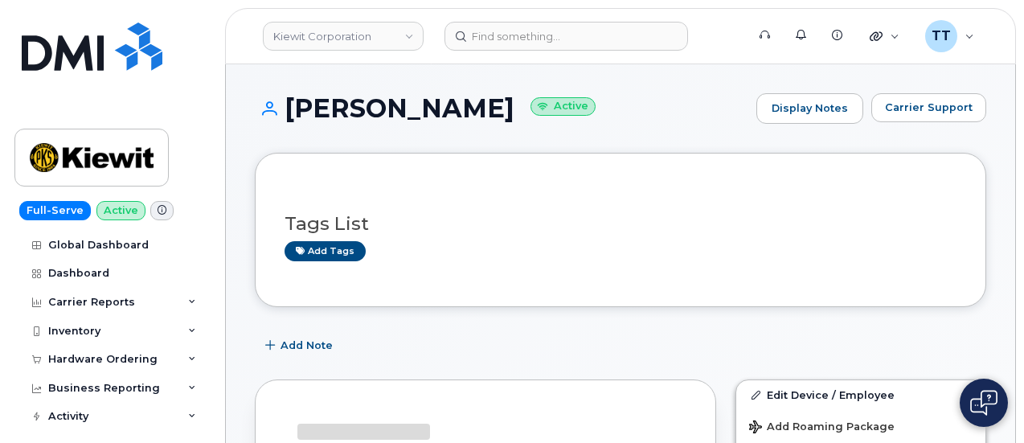
drag, startPoint x: 887, startPoint y: 332, endPoint x: 858, endPoint y: 332, distance: 28.9
click at [887, 332] on div "Add Note" at bounding box center [620, 345] width 731 height 29
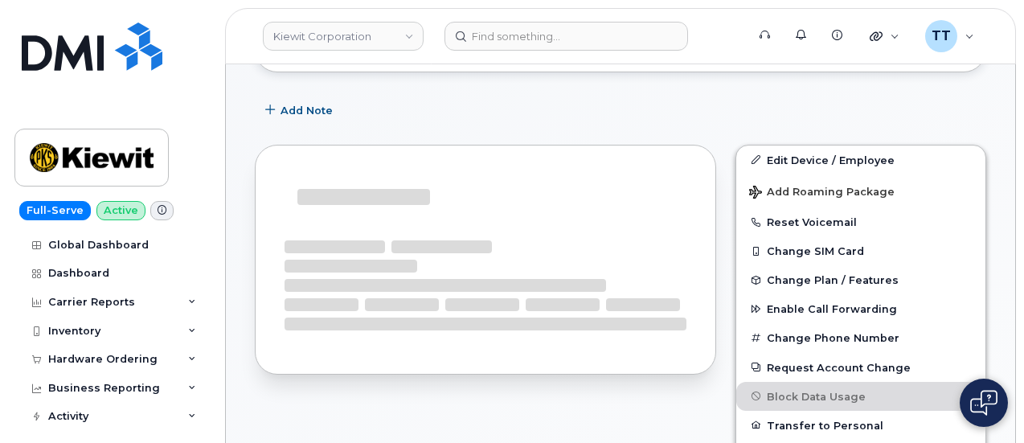
scroll to position [434, 0]
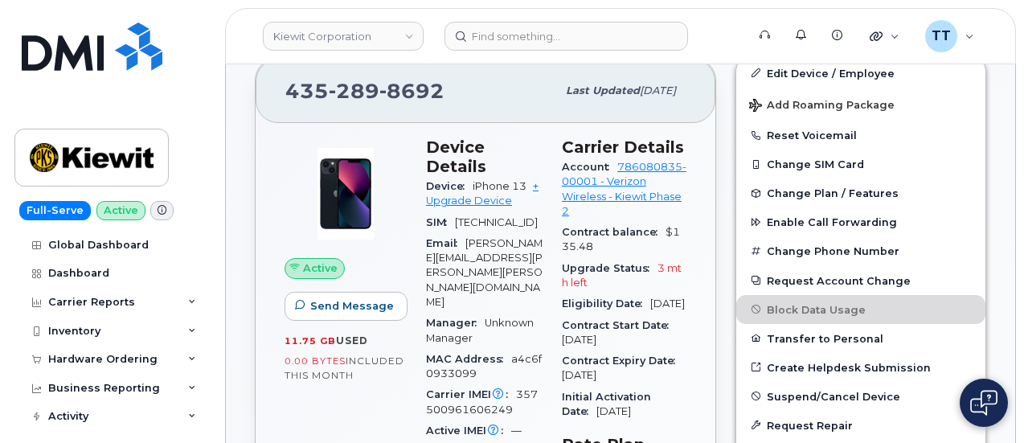
click at [469, 388] on span "357500961606249" at bounding box center [482, 401] width 112 height 27
copy span "357500961606249"
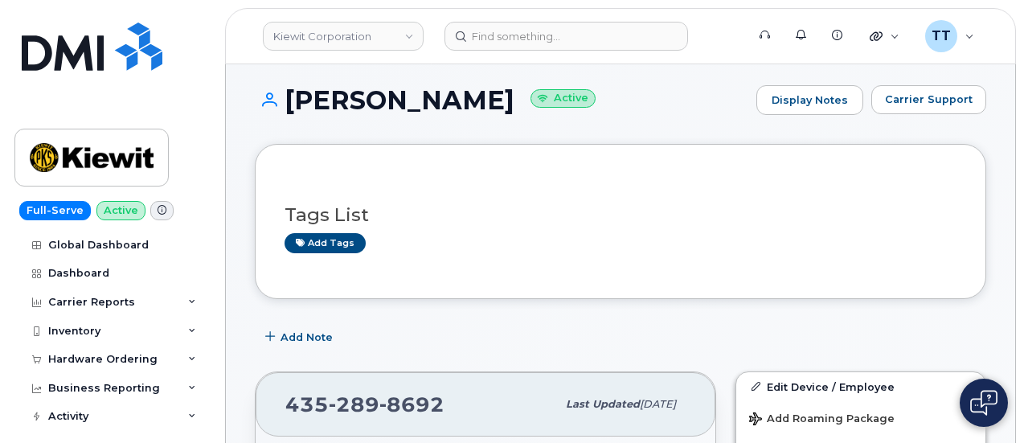
scroll to position [241, 0]
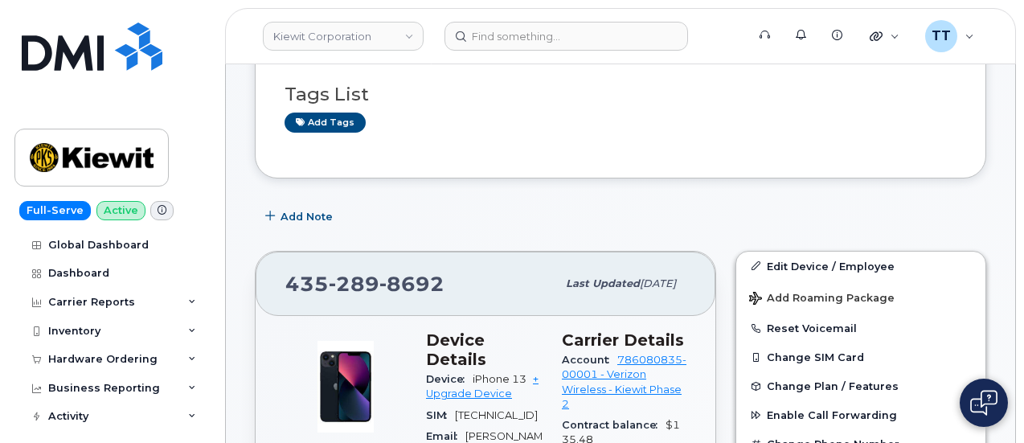
click at [373, 277] on span "289" at bounding box center [354, 284] width 51 height 24
copy span "435 289 8692"
click at [475, 281] on div "435 289 8692" at bounding box center [420, 284] width 271 height 34
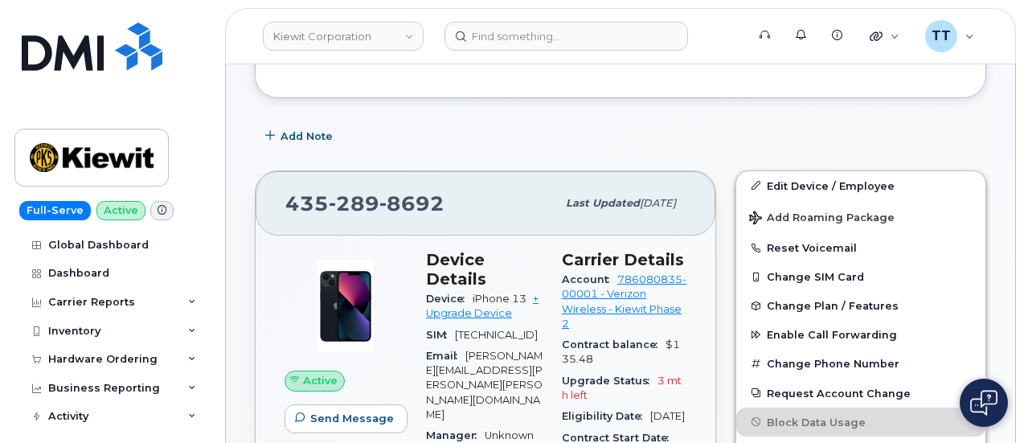
scroll to position [402, 0]
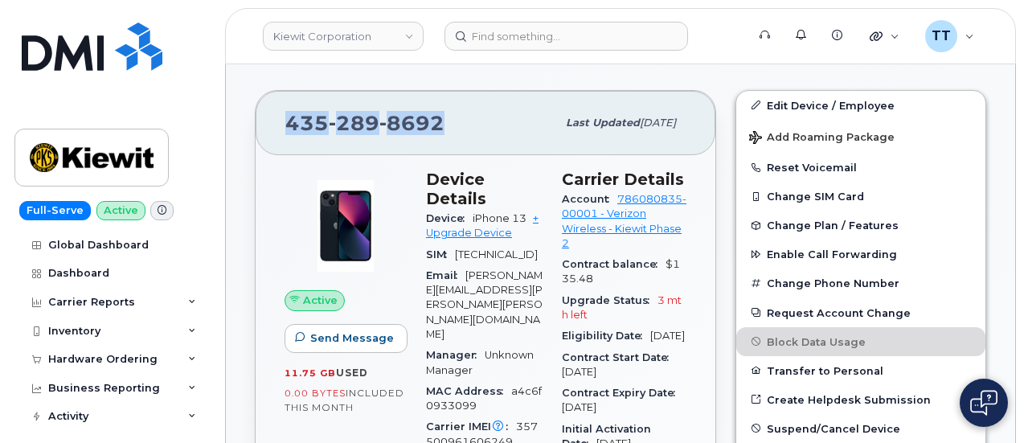
drag, startPoint x: 285, startPoint y: 118, endPoint x: 440, endPoint y: 116, distance: 156.0
click at [444, 116] on div "435 289 8692" at bounding box center [420, 123] width 271 height 34
copy span "435 289 8692"
drag, startPoint x: 5, startPoint y: 111, endPoint x: 91, endPoint y: 120, distance: 86.5
click at [6, 112] on div "Full-Serve Active Global Dashboard Dashboard Carrier Reports Monthly Billing Da…" at bounding box center [109, 221] width 218 height 443
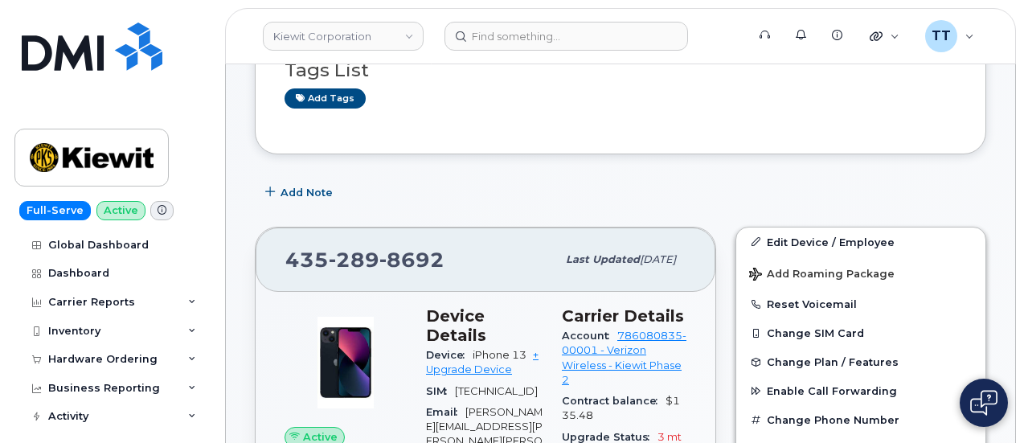
scroll to position [80, 0]
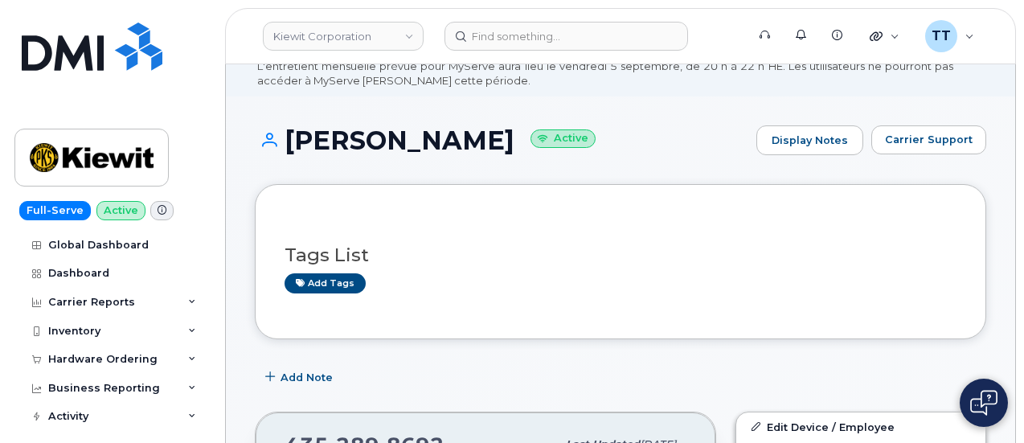
click at [360, 147] on h1 "JOSEPH MONTONDO Active" at bounding box center [502, 140] width 494 height 28
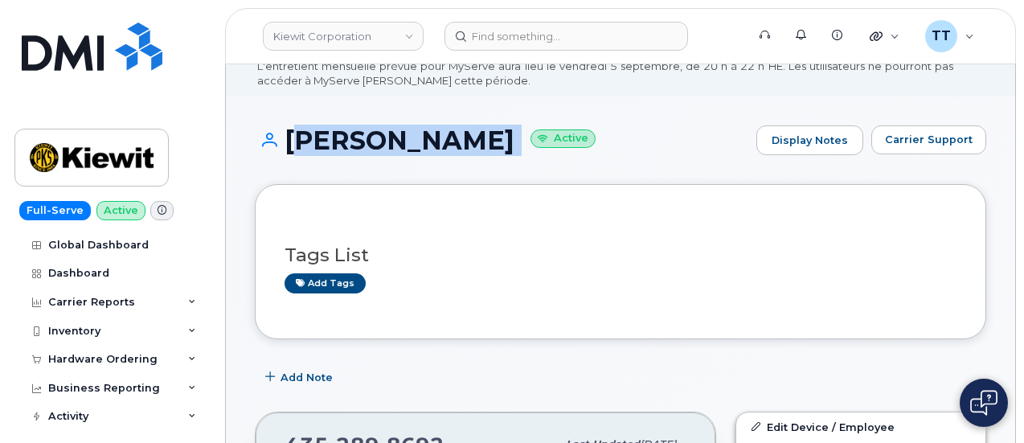
click at [360, 147] on h1 "JOSEPH MONTONDO Active" at bounding box center [502, 140] width 494 height 28
copy h1 "JOSEPH MONTONDO"
click at [420, 178] on div "JOSEPH MONTONDO Active Display Notes Carrier Support" at bounding box center [620, 154] width 731 height 59
click at [408, 179] on div "JOSEPH MONTONDO Active Display Notes Carrier Support" at bounding box center [620, 154] width 731 height 59
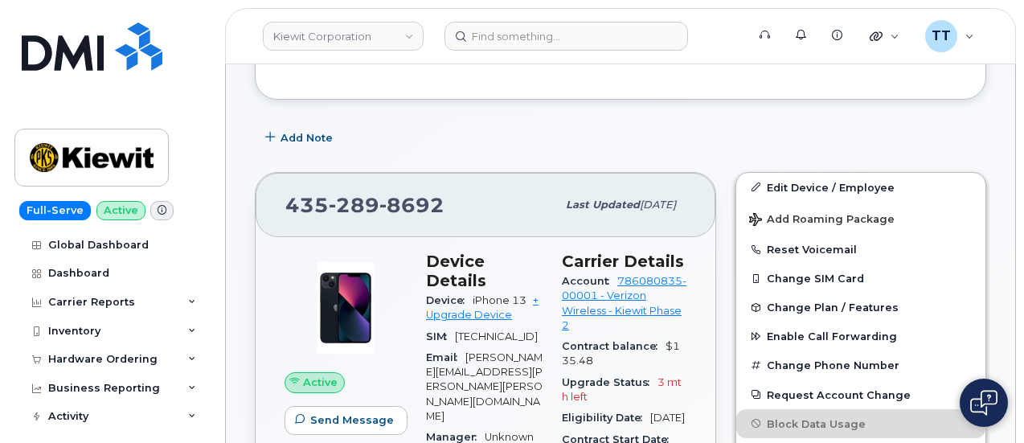
scroll to position [322, 0]
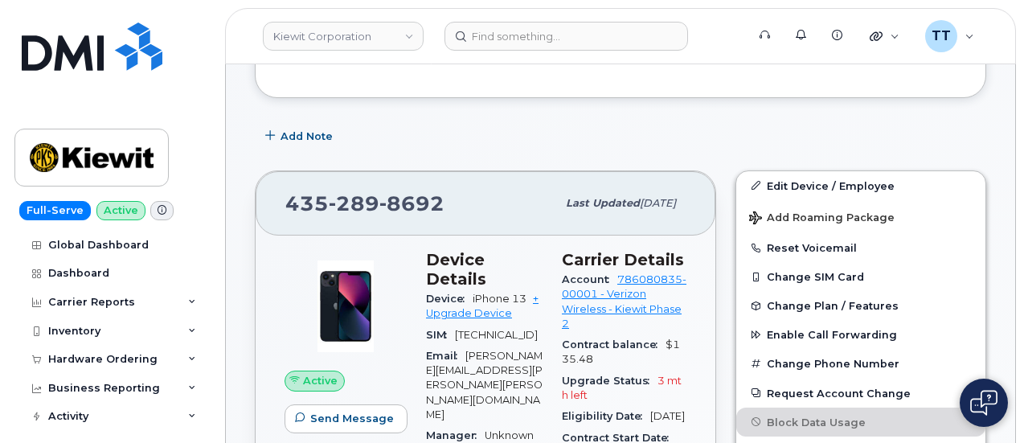
click at [341, 202] on span "289" at bounding box center [354, 203] width 51 height 24
copy span "435 289 8692"
click at [344, 205] on span "289" at bounding box center [354, 203] width 51 height 24
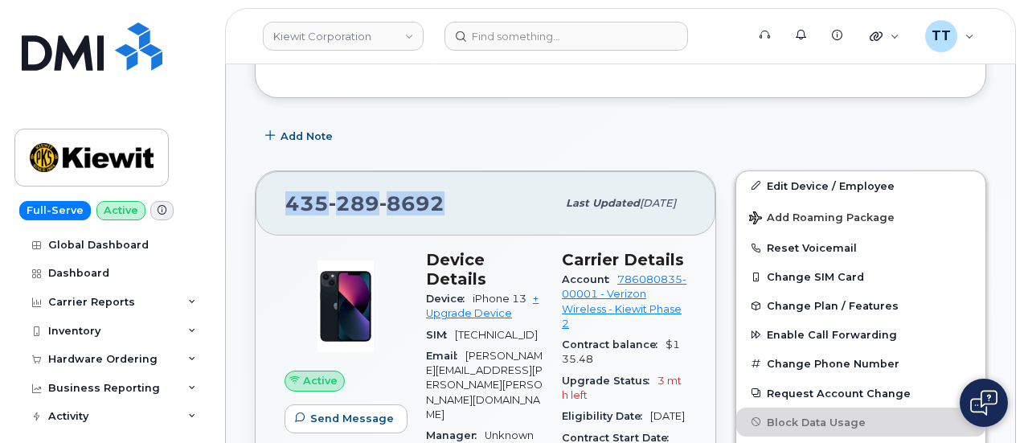
click at [344, 205] on span "289" at bounding box center [354, 203] width 51 height 24
click at [342, 207] on span "289" at bounding box center [354, 203] width 51 height 24
drag, startPoint x: 342, startPoint y: 208, endPoint x: 328, endPoint y: 207, distance: 13.8
click at [329, 207] on span "289" at bounding box center [354, 203] width 51 height 24
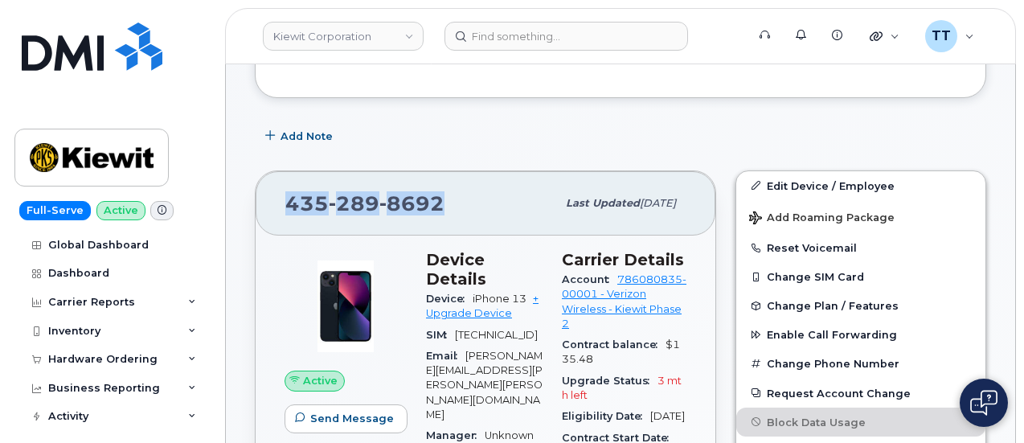
click at [329, 207] on span "289" at bounding box center [354, 203] width 51 height 24
copy span "435 289 8692"
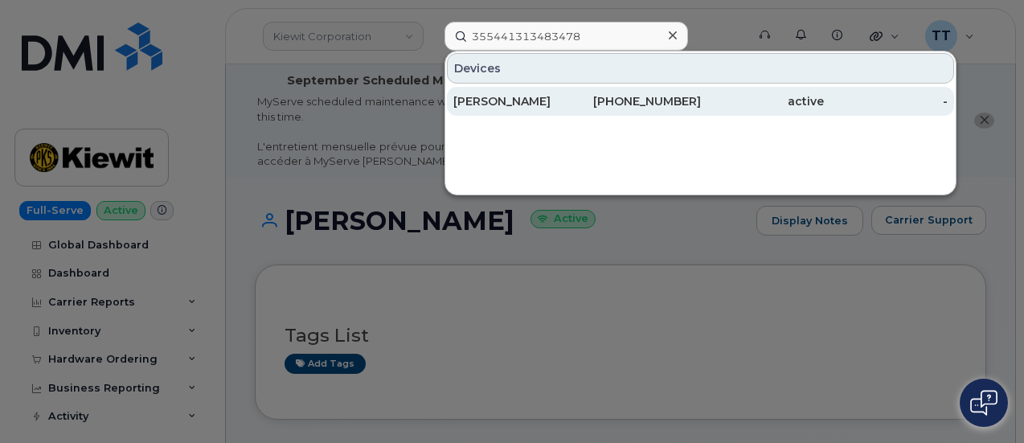
type input "355441313483478"
drag, startPoint x: 553, startPoint y: 109, endPoint x: 558, endPoint y: 92, distance: 17.6
click at [553, 109] on div "Joseph Montondo" at bounding box center [515, 101] width 124 height 29
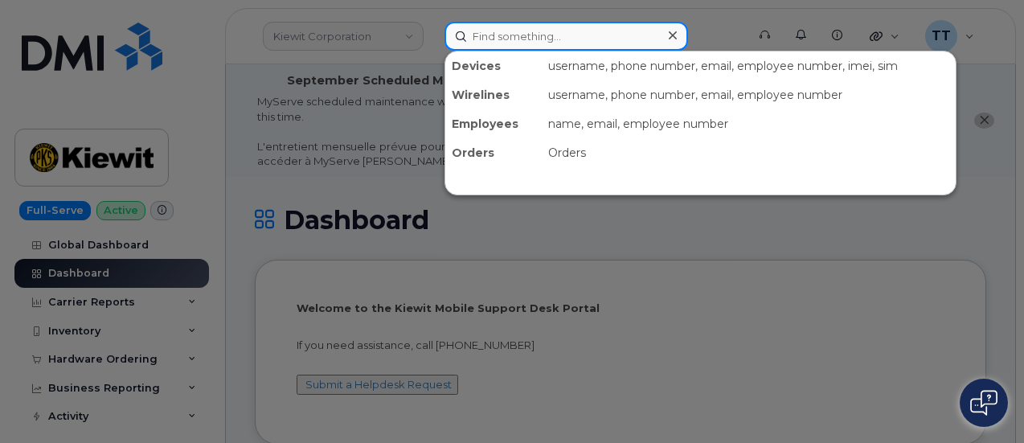
paste input "[PHONE_NUMBER]"
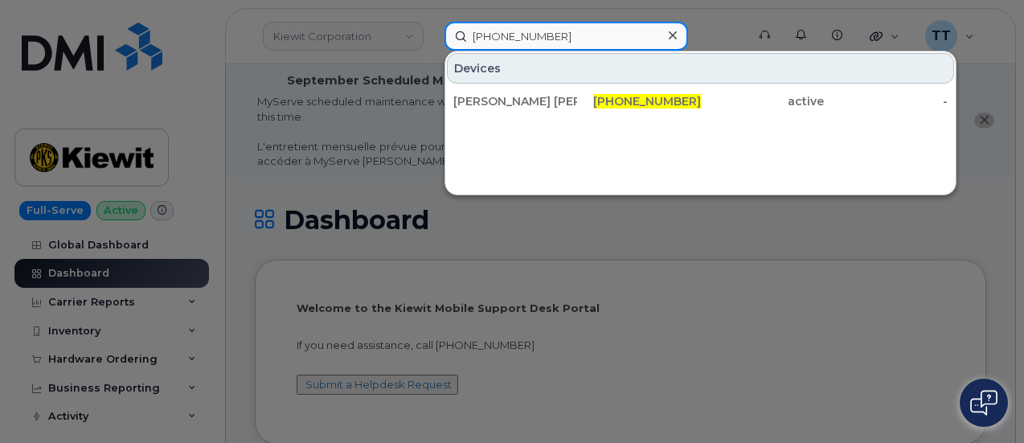
type input "[PHONE_NUMBER]"
click at [521, 31] on input "[PHONE_NUMBER]" at bounding box center [567, 36] width 244 height 29
click at [521, 31] on input "773-899-2536" at bounding box center [567, 36] width 244 height 29
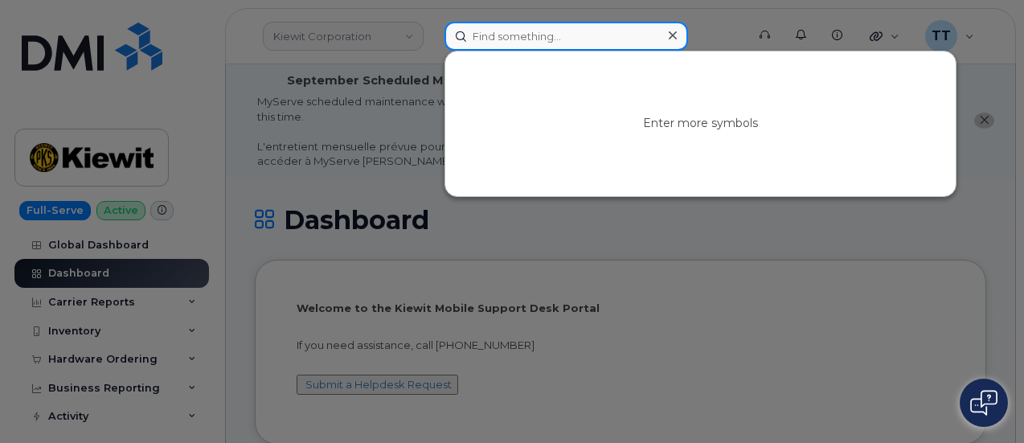
paste input "356832824663468"
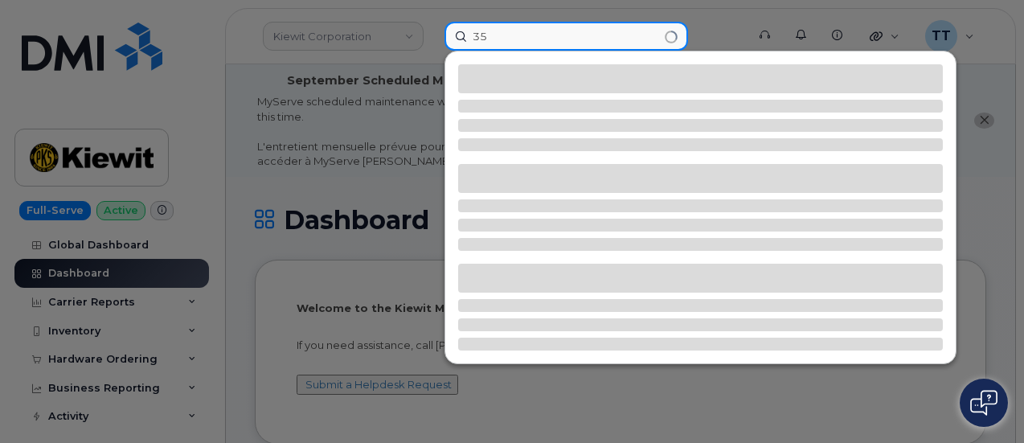
type input "3"
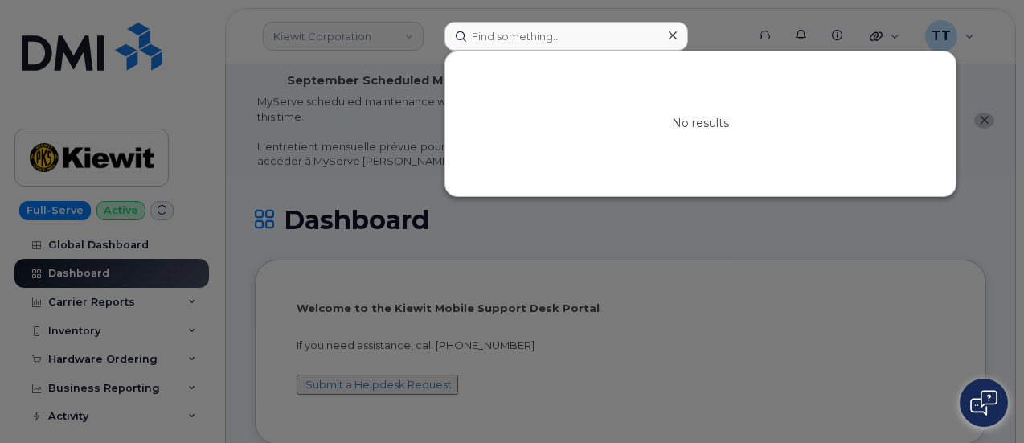
drag, startPoint x: 926, startPoint y: 250, endPoint x: 878, endPoint y: 233, distance: 51.1
click at [924, 252] on div at bounding box center [512, 221] width 1024 height 443
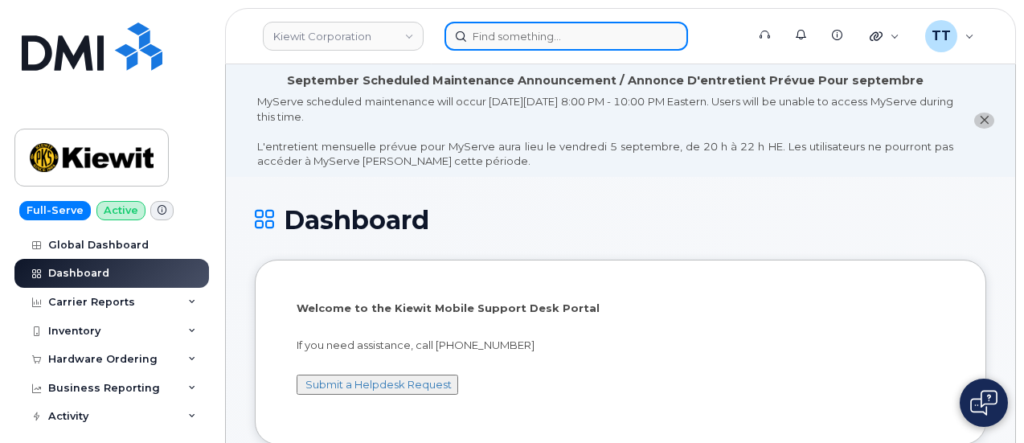
click at [514, 39] on input at bounding box center [567, 36] width 244 height 29
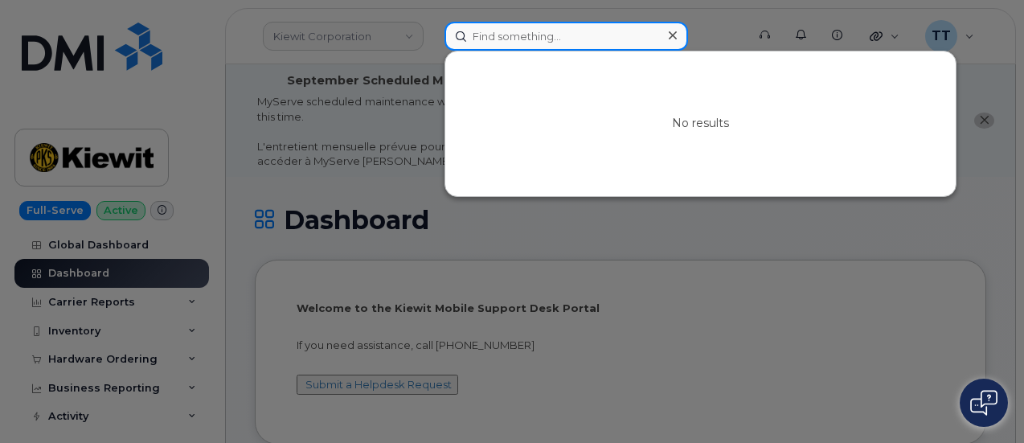
paste input "773-899-2536"
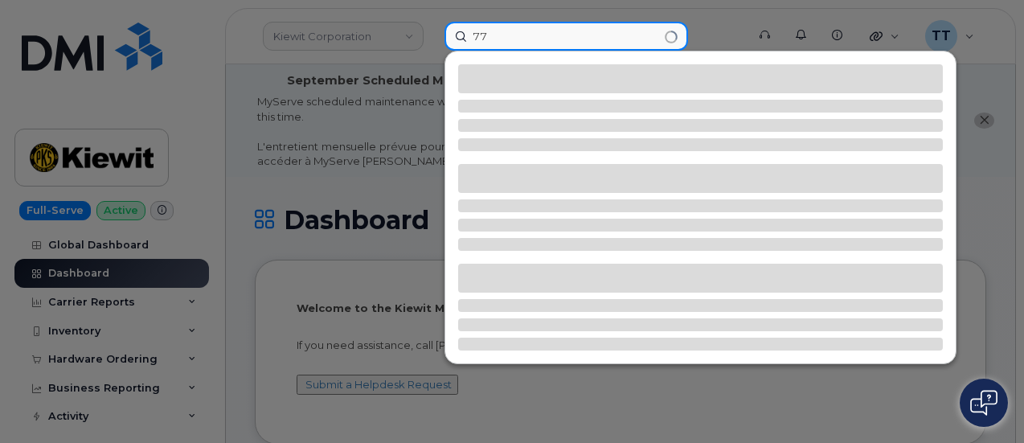
type input "7"
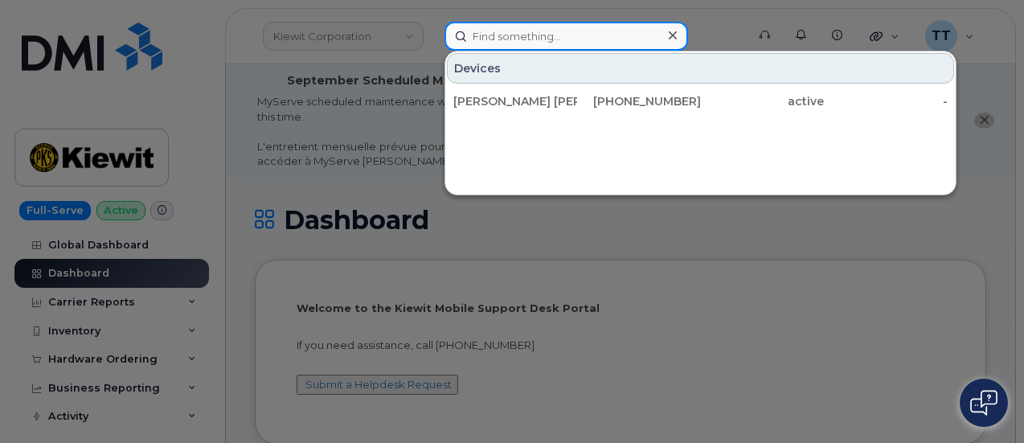
click at [522, 27] on input at bounding box center [567, 36] width 244 height 29
click at [519, 43] on input at bounding box center [567, 36] width 244 height 29
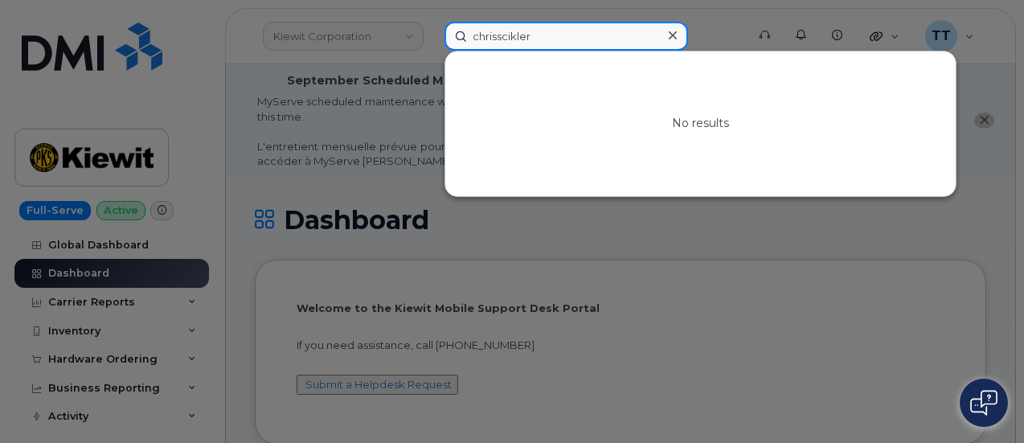
type input "chris scikler"
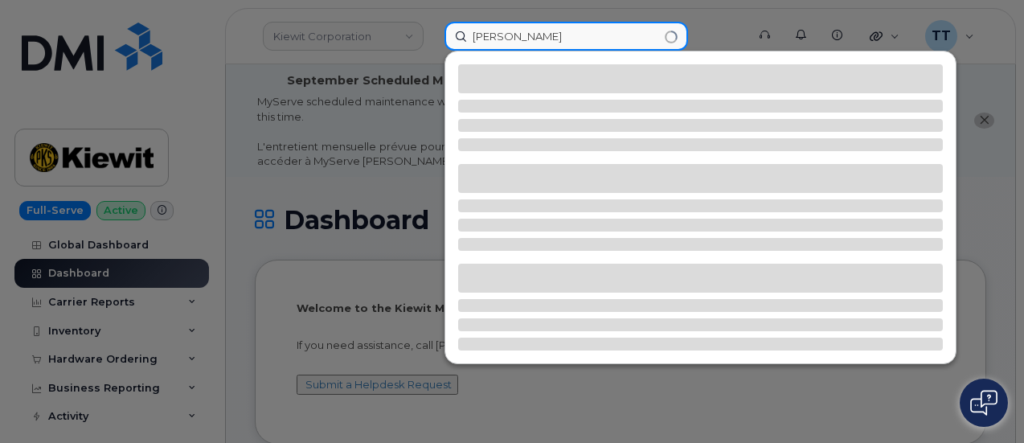
click at [515, 43] on input "chris scikler" at bounding box center [567, 36] width 244 height 29
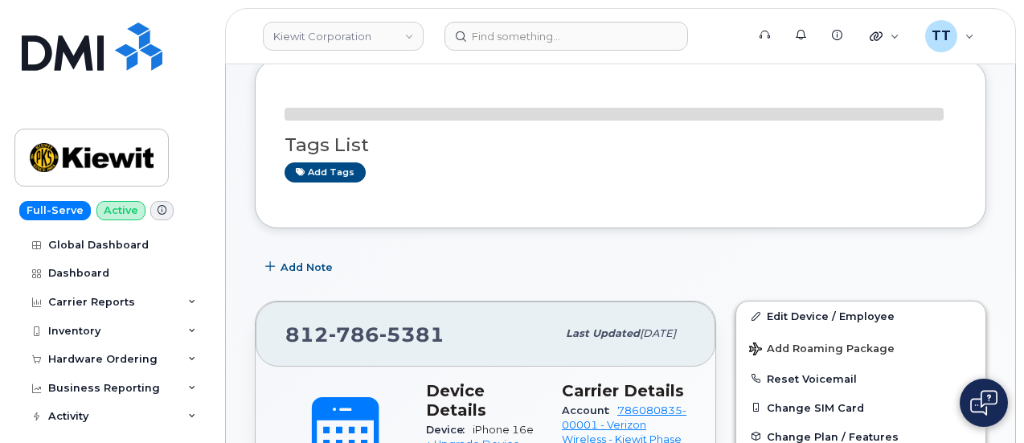
scroll to position [322, 0]
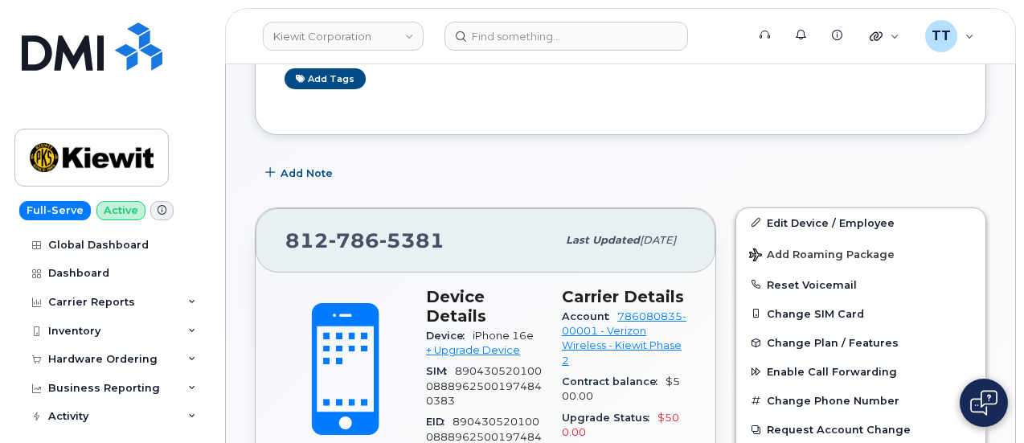
click at [348, 236] on span "786" at bounding box center [354, 240] width 51 height 24
copy span "[PHONE_NUMBER]"
click at [443, 166] on div "Add Note" at bounding box center [620, 173] width 731 height 29
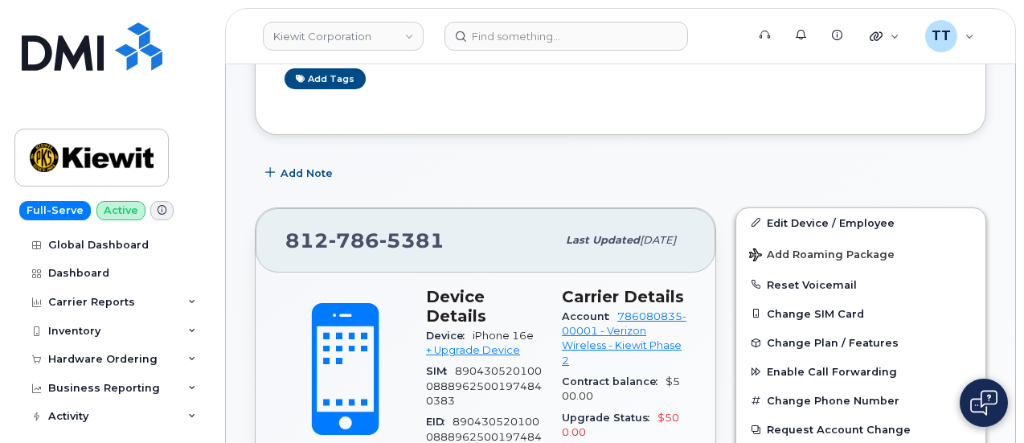
drag, startPoint x: 890, startPoint y: 173, endPoint x: 709, endPoint y: 250, distance: 196.6
click at [890, 173] on div "Add Note" at bounding box center [620, 173] width 731 height 29
click at [330, 236] on span "786" at bounding box center [354, 240] width 51 height 24
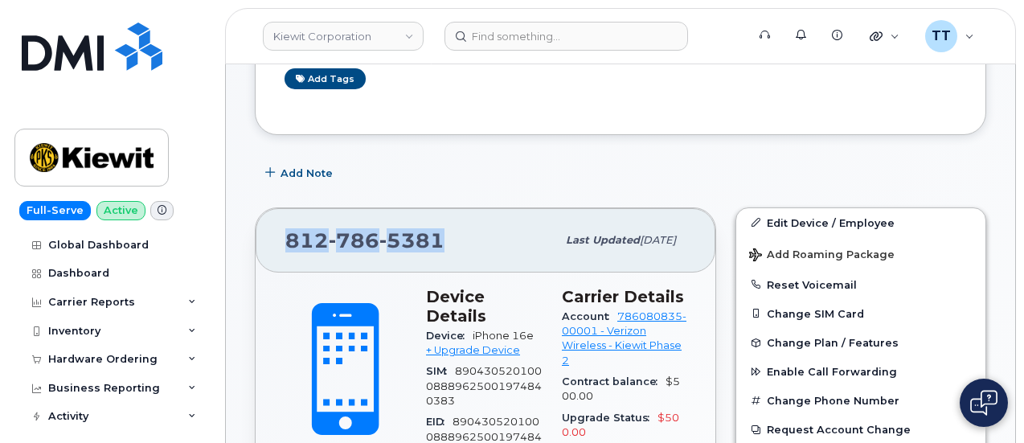
copy span "[PHONE_NUMBER]"
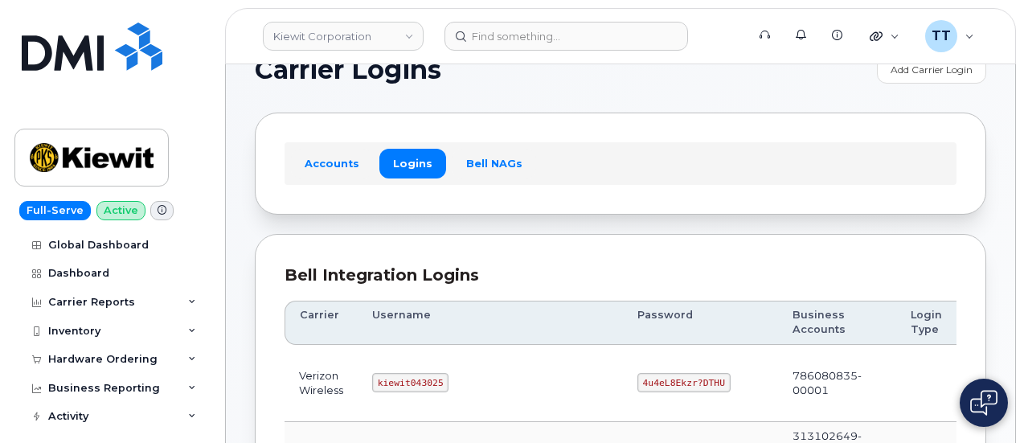
scroll to position [199, 0]
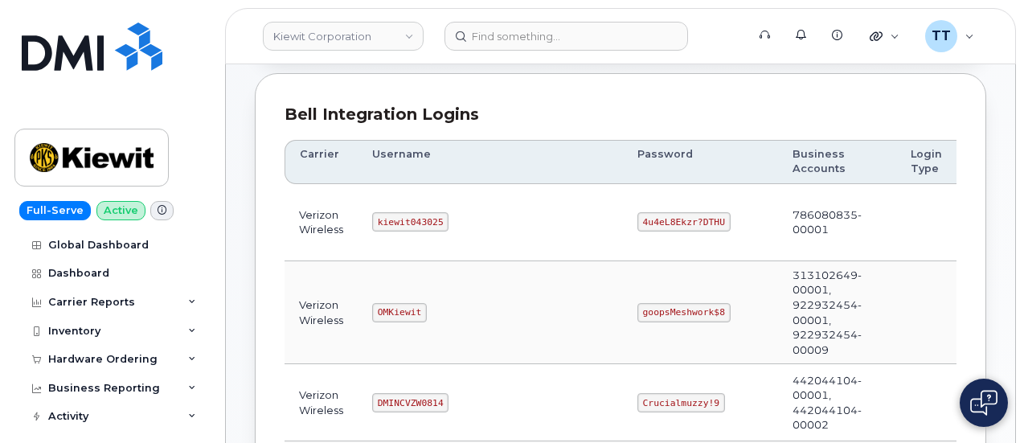
click at [408, 221] on code "kiewit043025" at bounding box center [410, 221] width 76 height 19
copy code "kiewit043025"
click at [637, 224] on code "4u4eL8Ekzr?DTHU" at bounding box center [683, 221] width 93 height 19
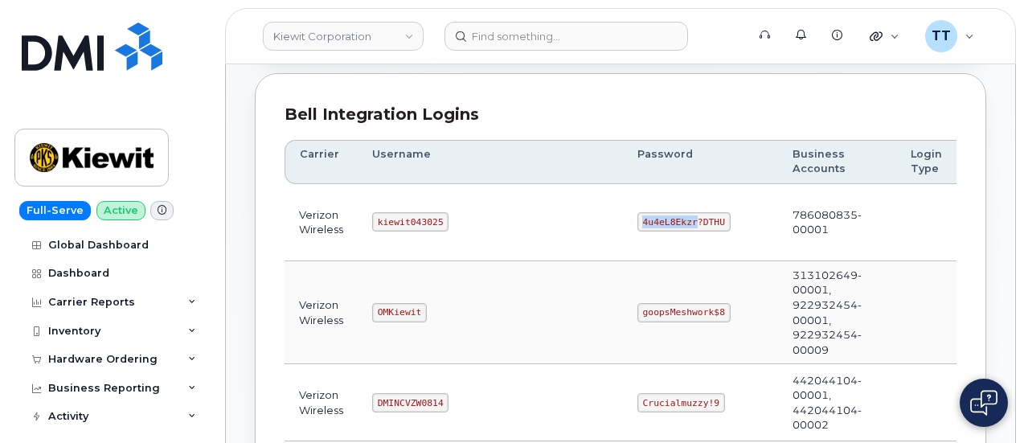
click at [637, 224] on code "4u4eL8Ekzr?DTHU" at bounding box center [683, 221] width 93 height 19
copy code "4u4eL8Ekzr?DTHU"
click at [526, 268] on td "OMKiewit" at bounding box center [490, 312] width 265 height 103
